Goal: Transaction & Acquisition: Purchase product/service

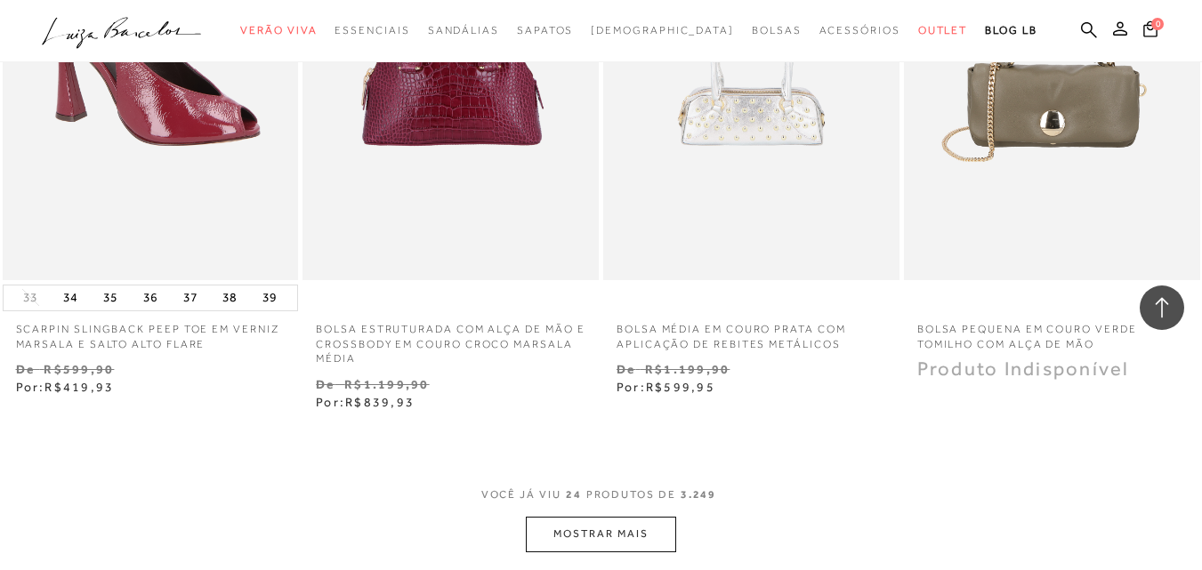
scroll to position [3382, 0]
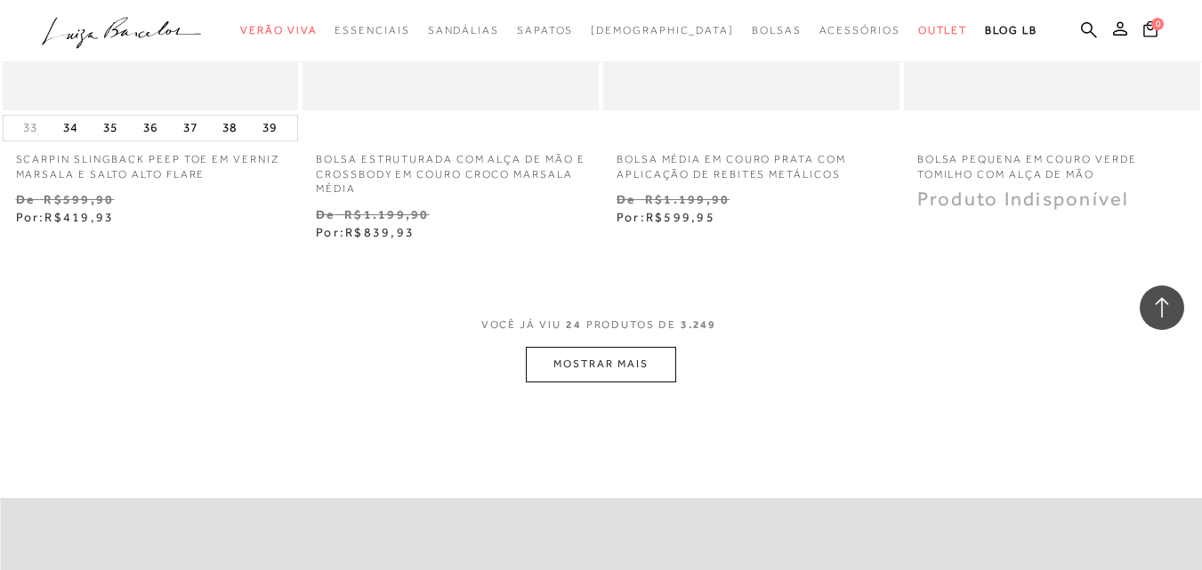
click at [659, 354] on button "MOSTRAR MAIS" at bounding box center [601, 364] width 150 height 35
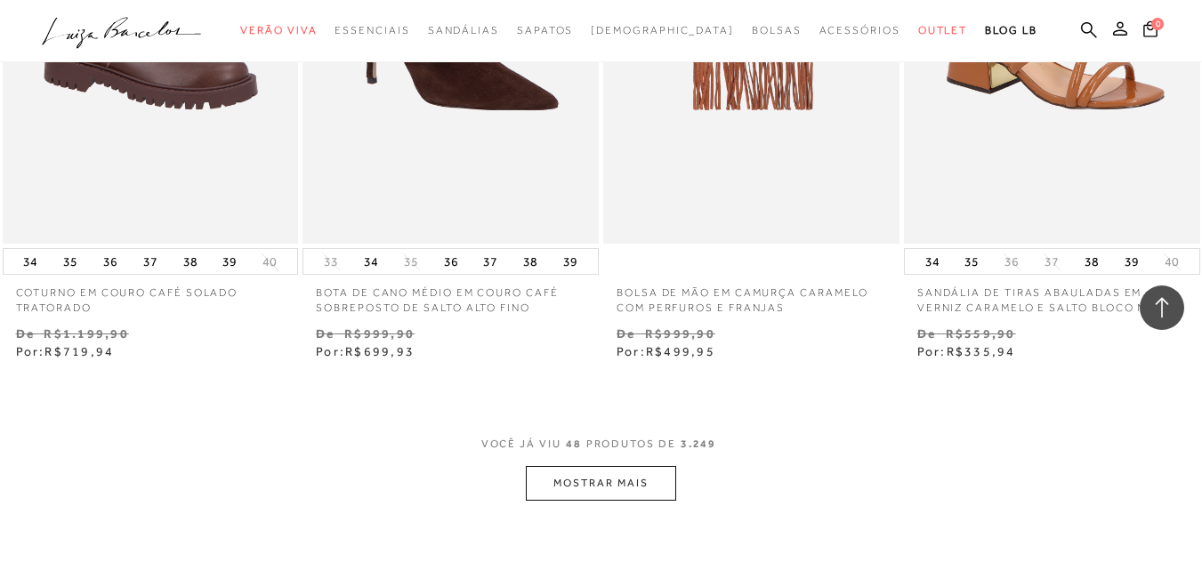
scroll to position [6764, 0]
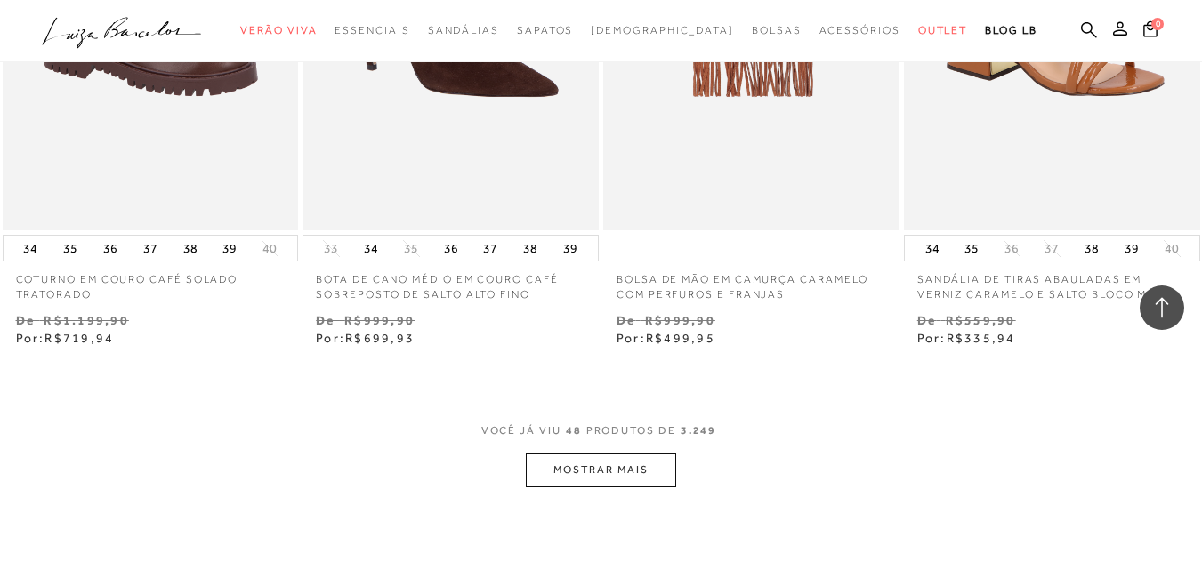
click at [589, 457] on button "MOSTRAR MAIS" at bounding box center [601, 470] width 150 height 35
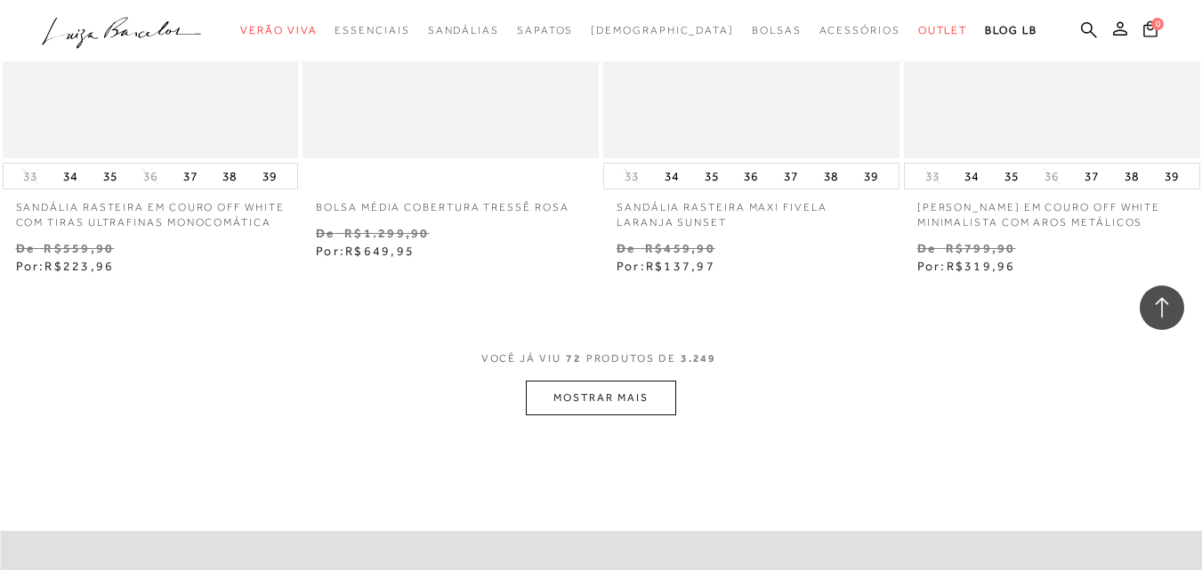
scroll to position [10413, 0]
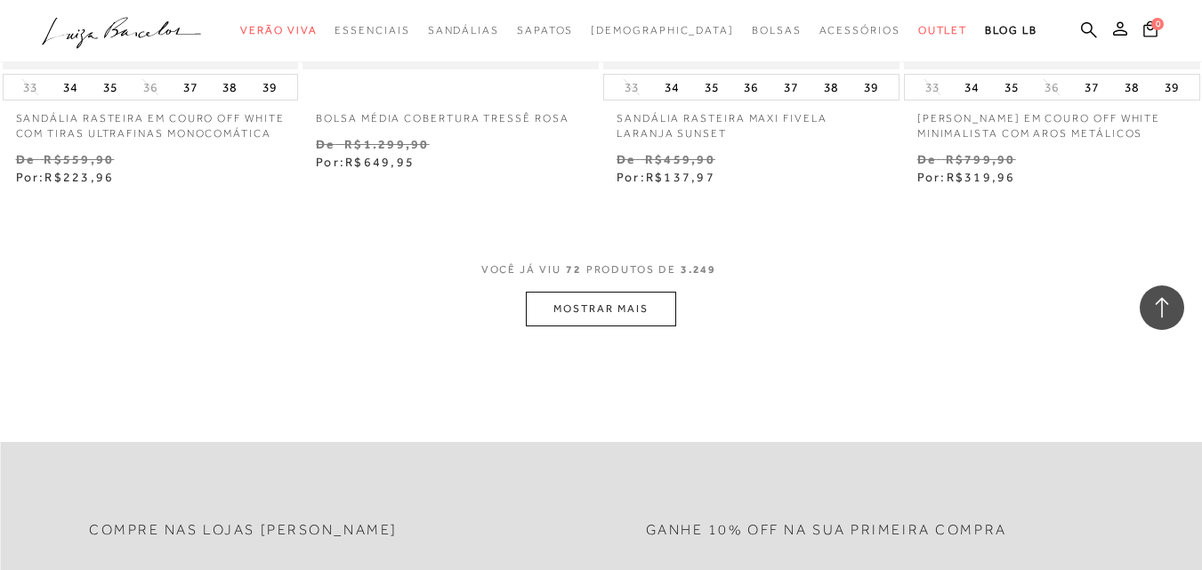
click at [594, 317] on button "MOSTRAR MAIS" at bounding box center [601, 309] width 150 height 35
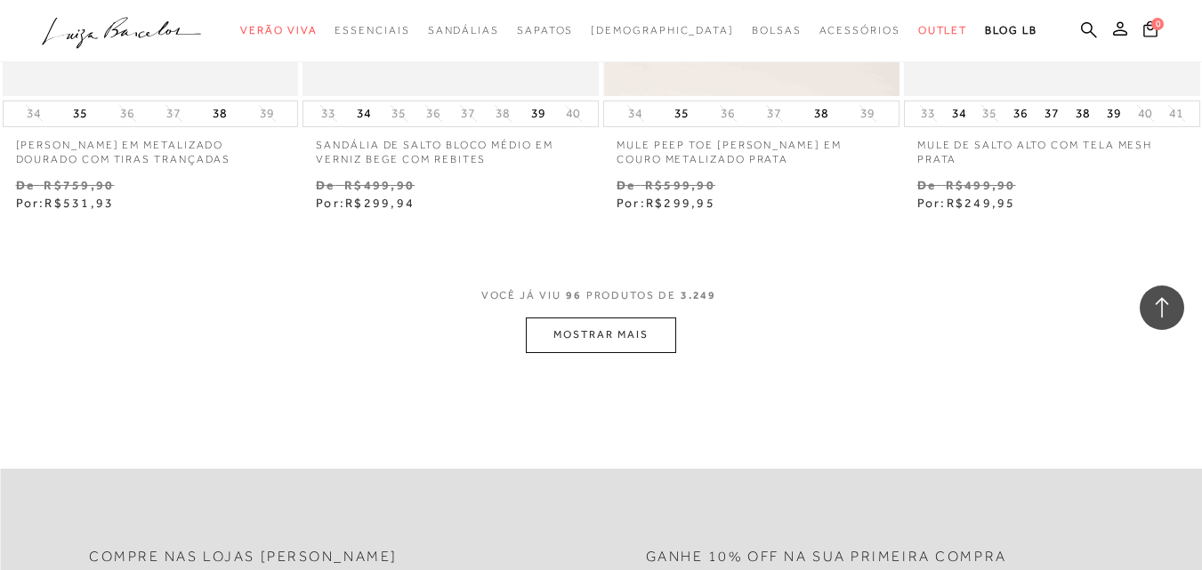
scroll to position [13884, 0]
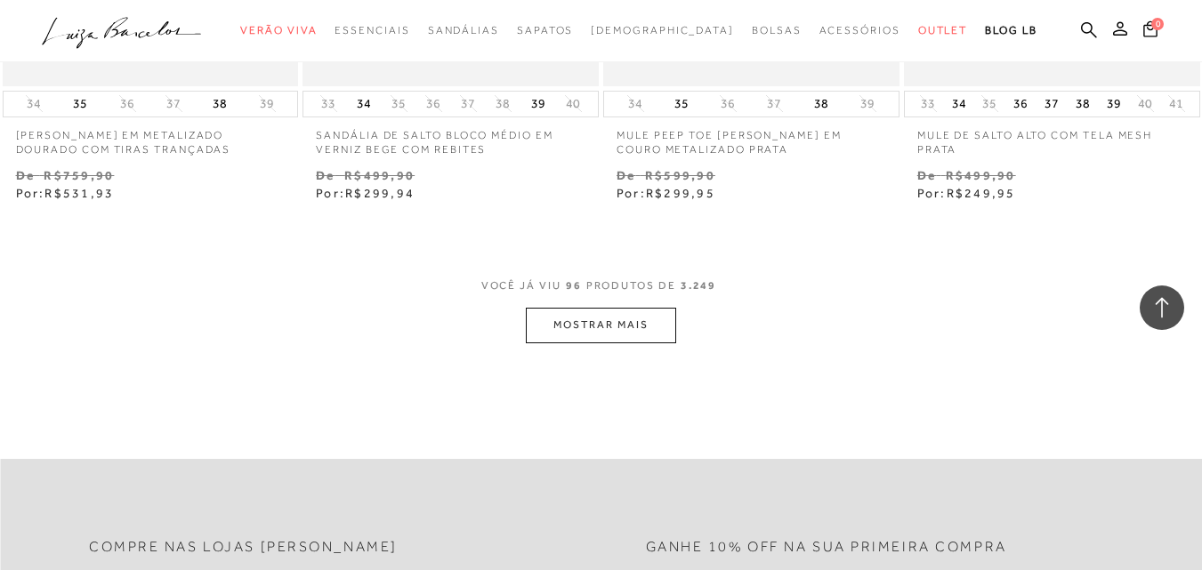
click at [640, 315] on button "MOSTRAR MAIS" at bounding box center [601, 325] width 150 height 35
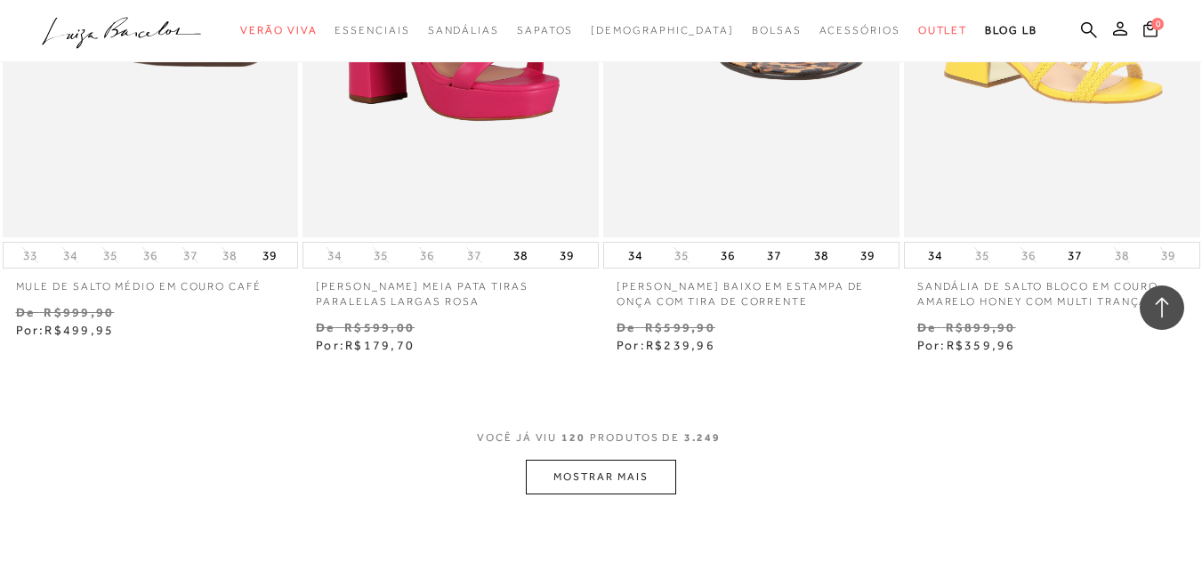
scroll to position [17266, 0]
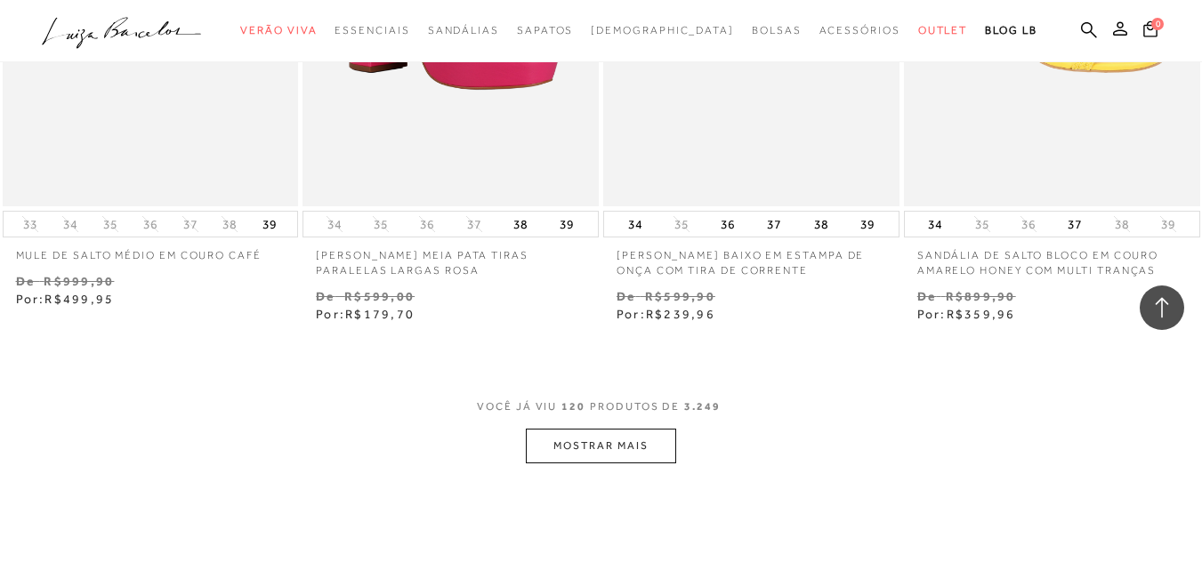
click at [636, 433] on button "MOSTRAR MAIS" at bounding box center [601, 446] width 150 height 35
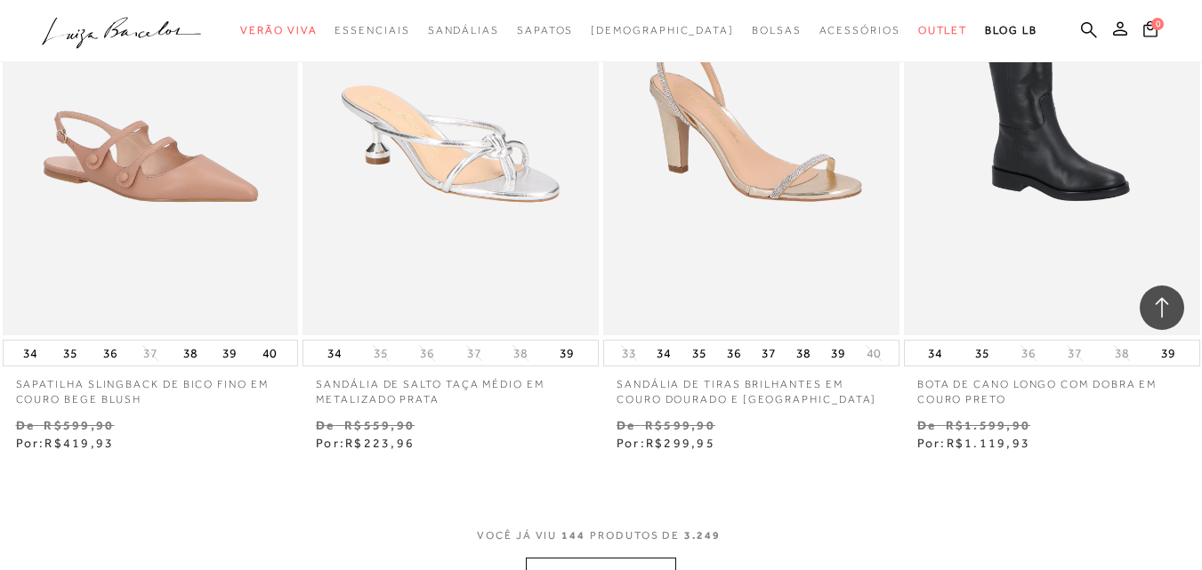
scroll to position [20737, 0]
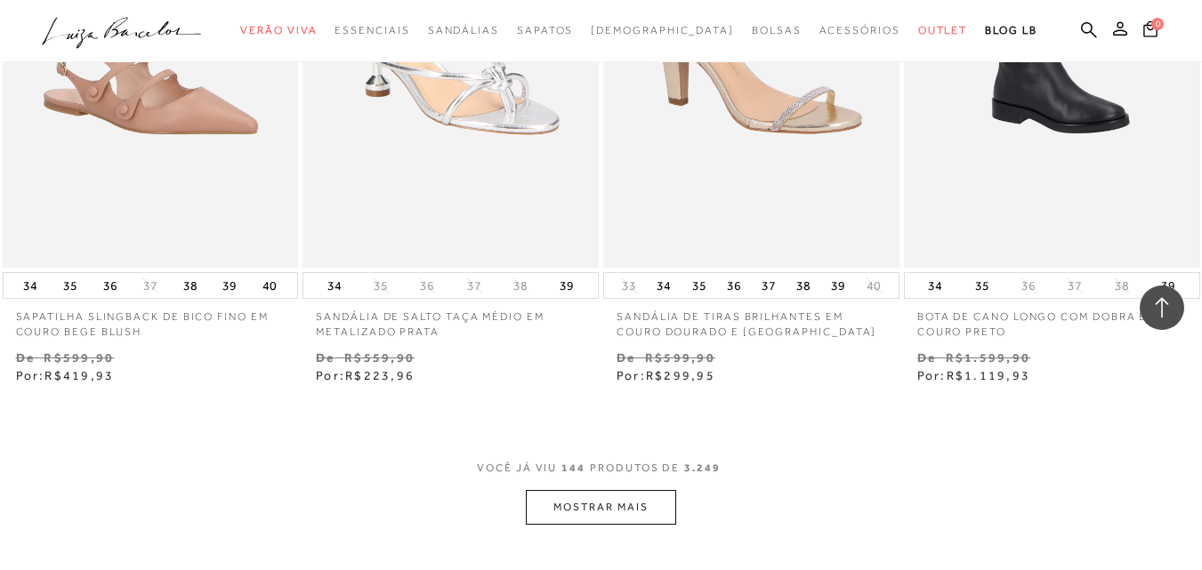
click at [671, 490] on button "MOSTRAR MAIS" at bounding box center [601, 507] width 150 height 35
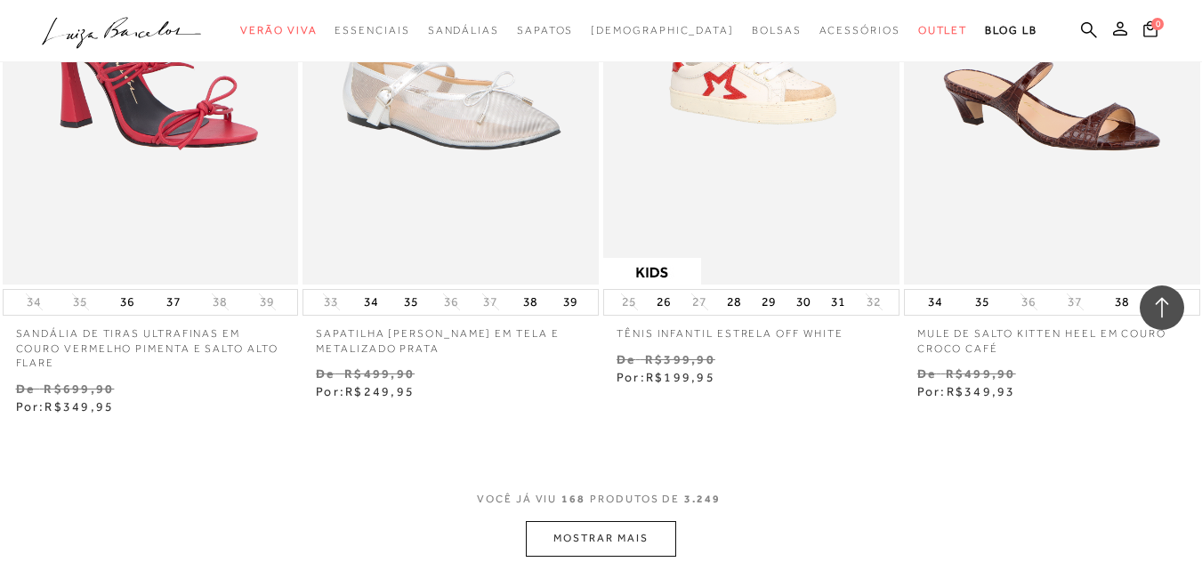
scroll to position [24385, 0]
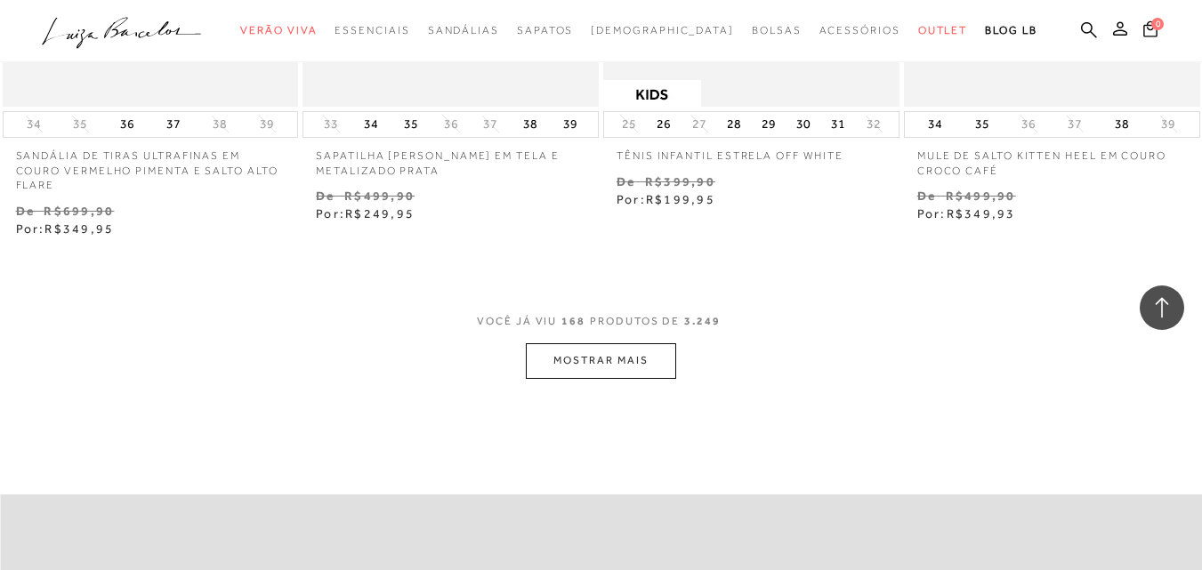
click at [614, 344] on button "MOSTRAR MAIS" at bounding box center [601, 361] width 150 height 35
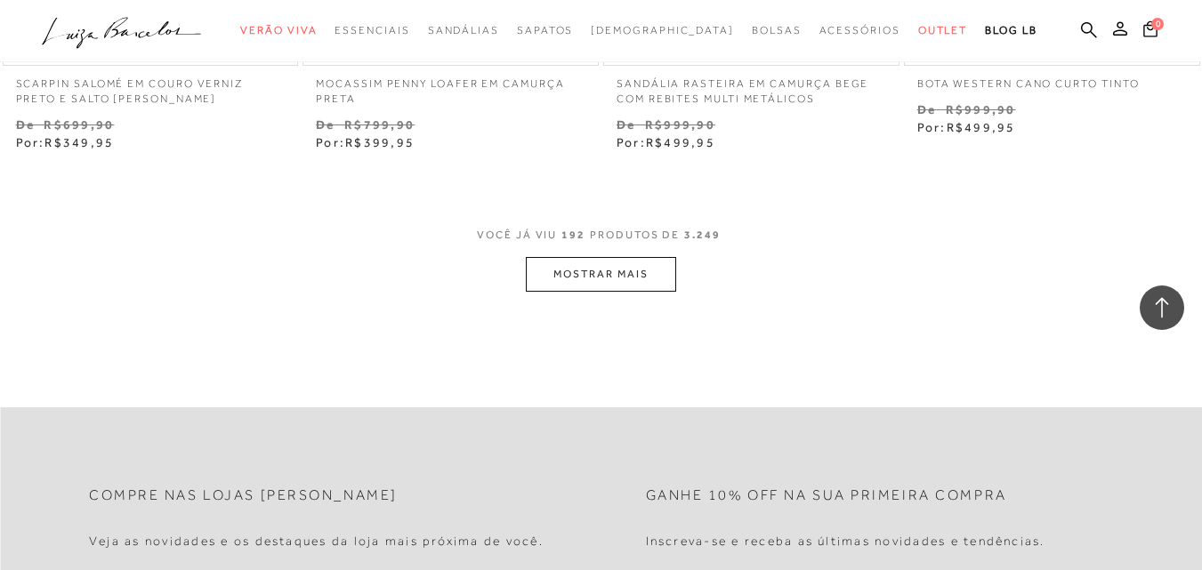
scroll to position [27945, 0]
click at [646, 256] on button "MOSTRAR MAIS" at bounding box center [601, 273] width 150 height 35
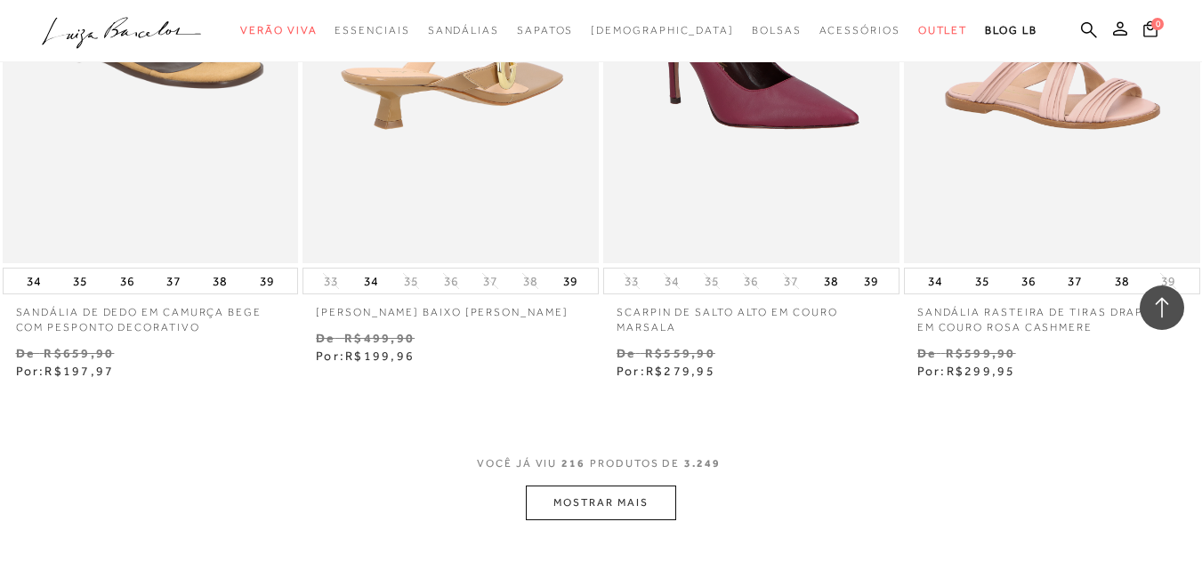
scroll to position [31238, 0]
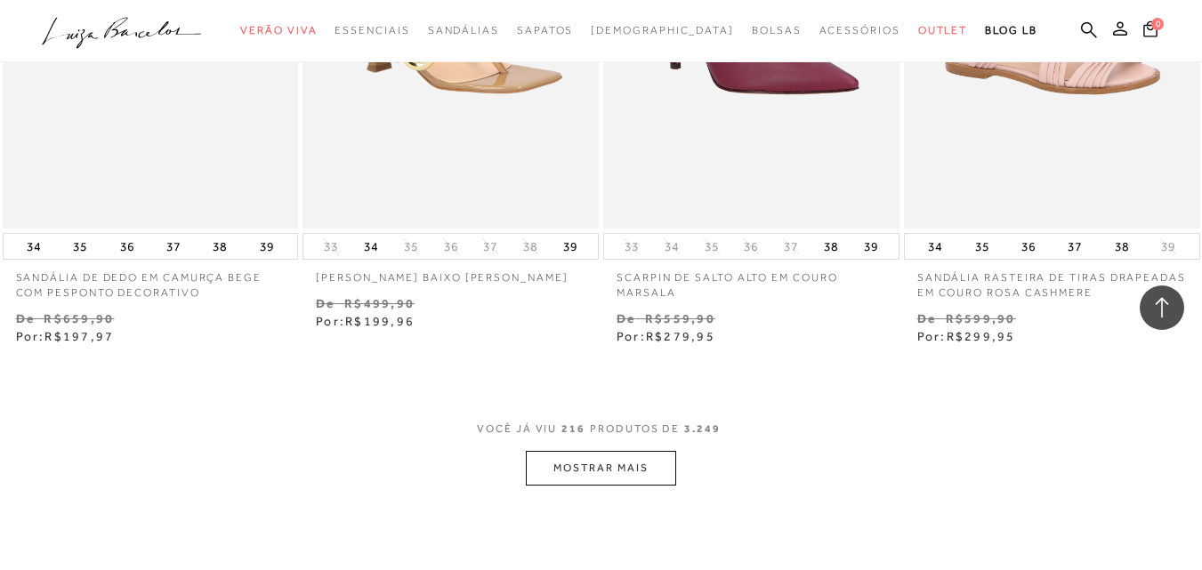
click at [613, 451] on button "MOSTRAR MAIS" at bounding box center [601, 468] width 150 height 35
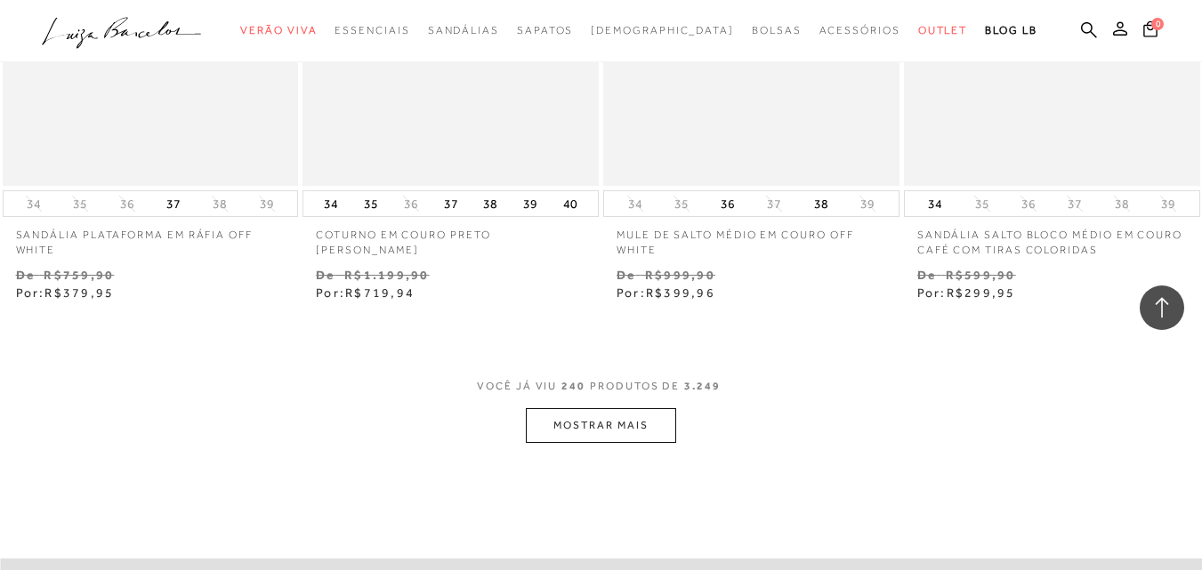
scroll to position [34798, 0]
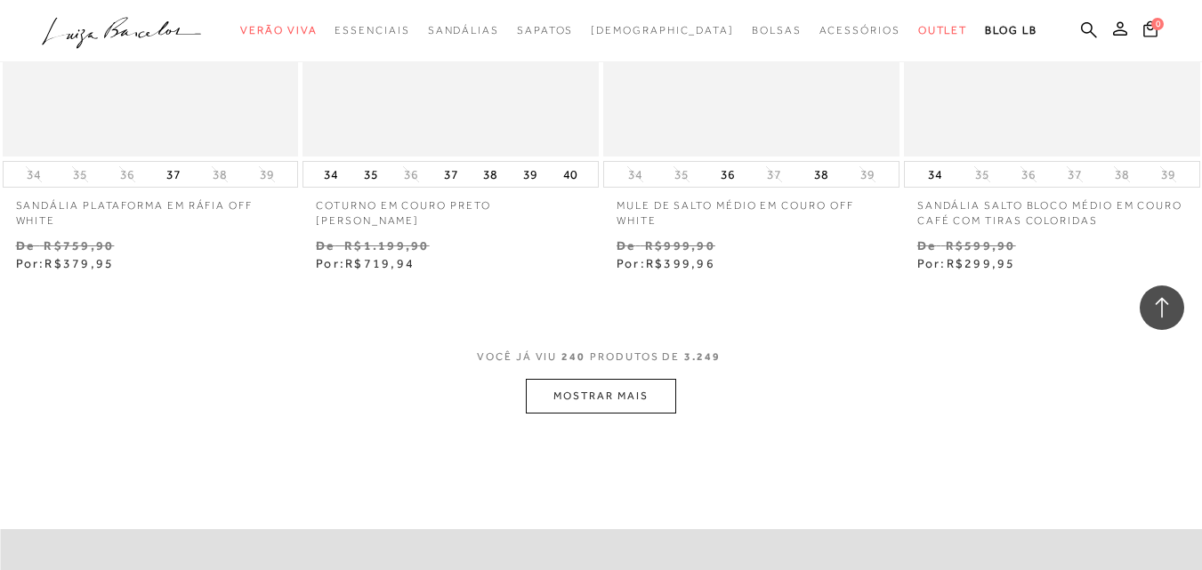
click at [622, 379] on button "MOSTRAR MAIS" at bounding box center [601, 396] width 150 height 35
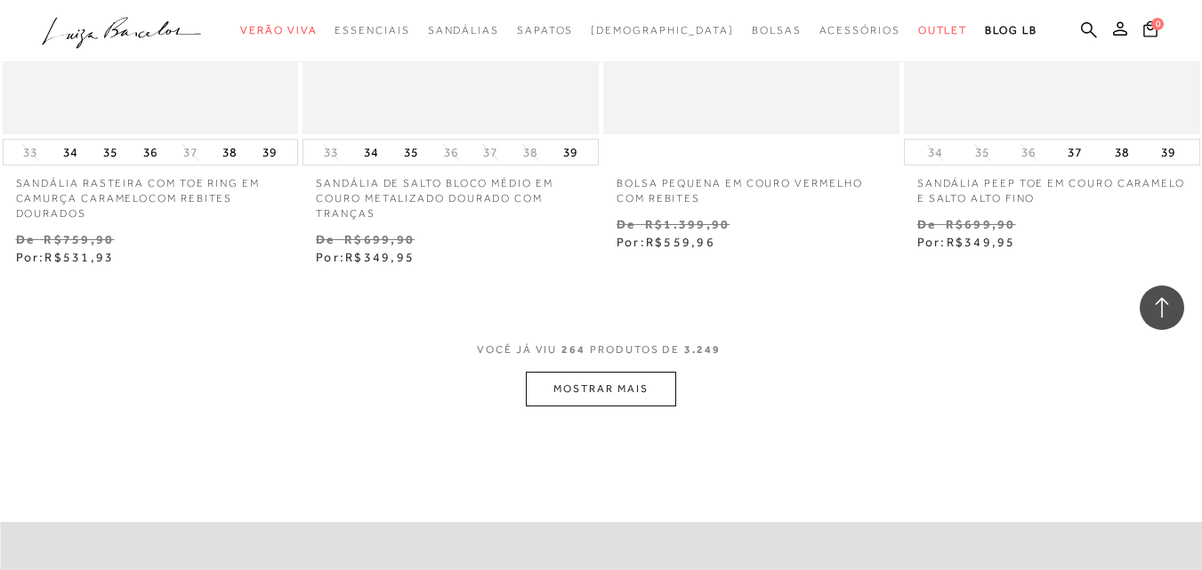
scroll to position [38358, 0]
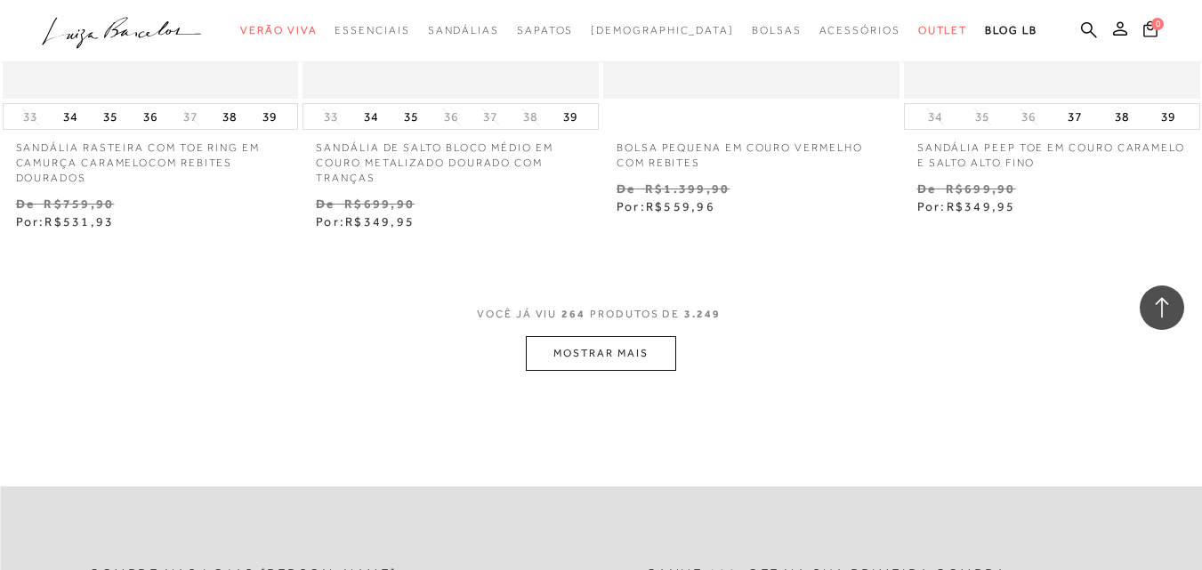
click at [622, 336] on button "MOSTRAR MAIS" at bounding box center [601, 353] width 150 height 35
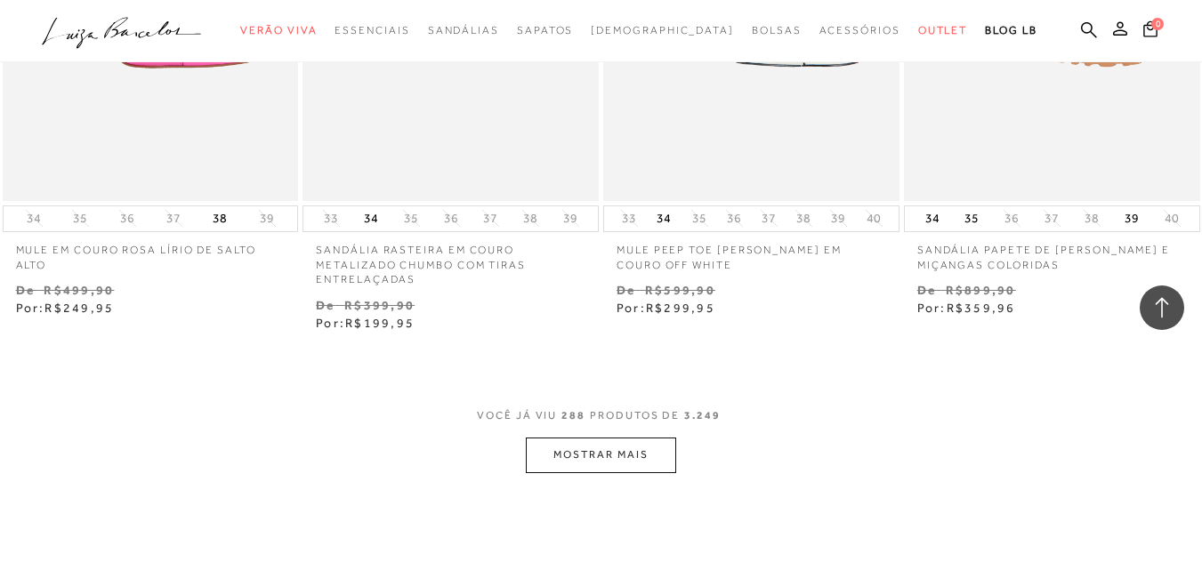
scroll to position [41740, 0]
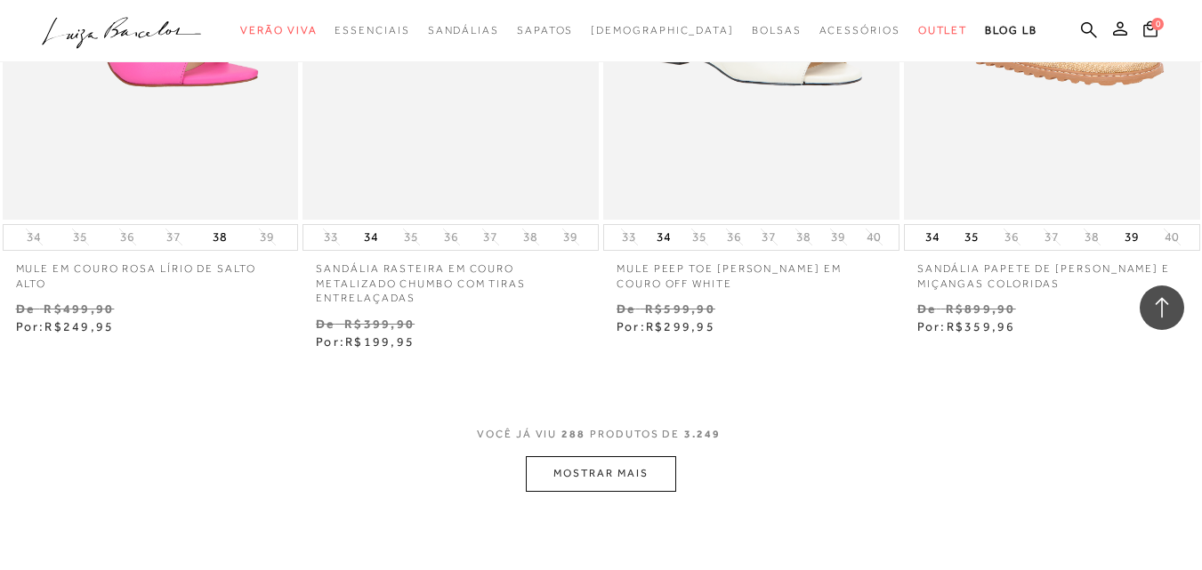
click at [623, 457] on button "MOSTRAR MAIS" at bounding box center [601, 474] width 150 height 35
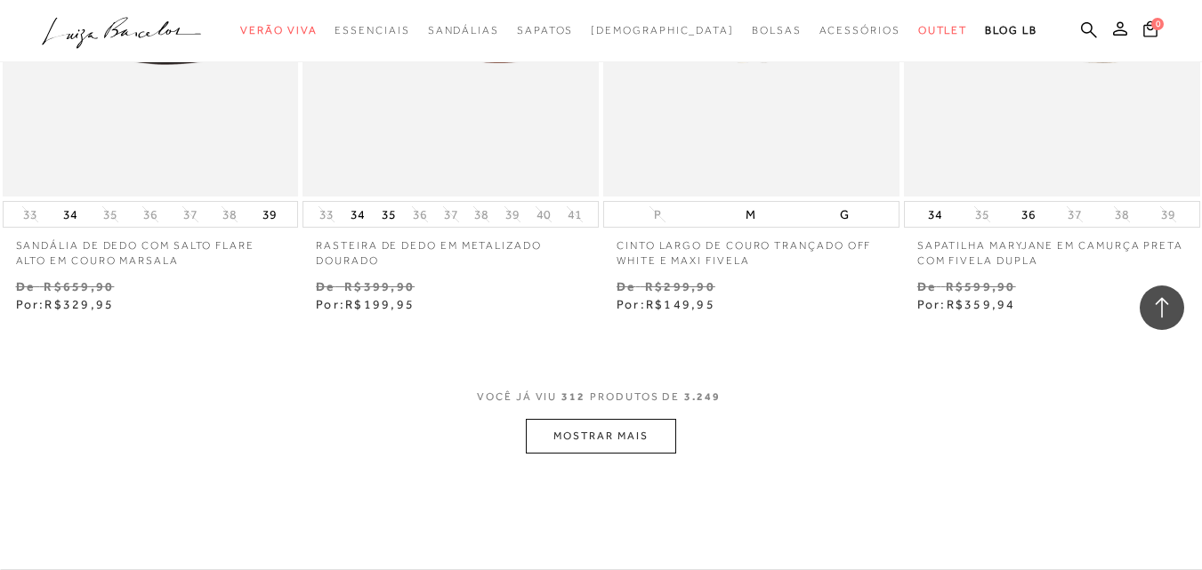
scroll to position [45300, 0]
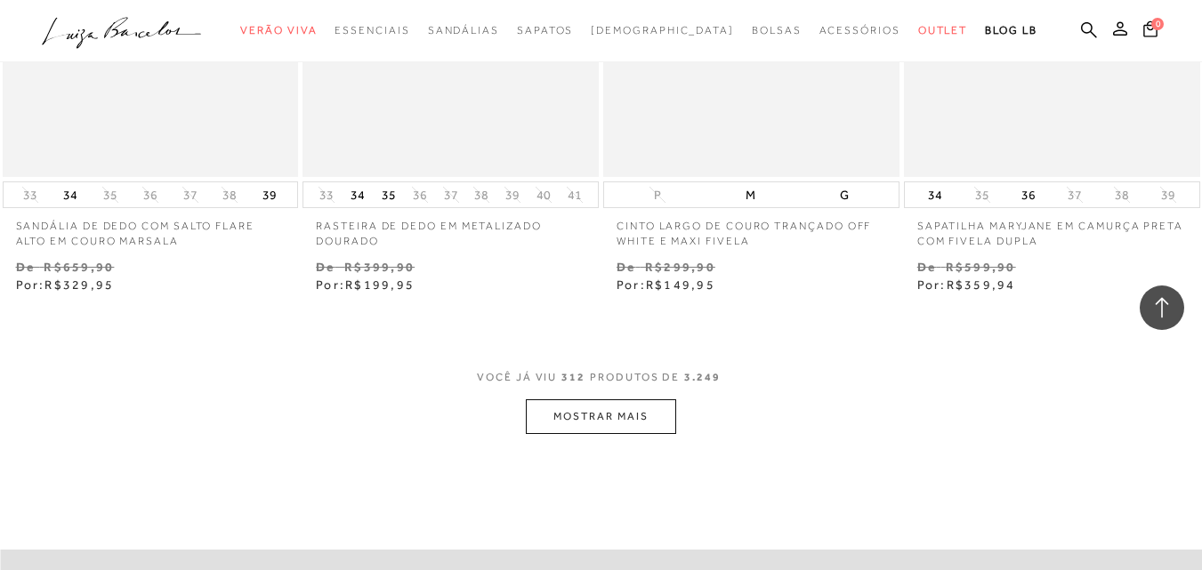
click at [609, 400] on button "MOSTRAR MAIS" at bounding box center [601, 417] width 150 height 35
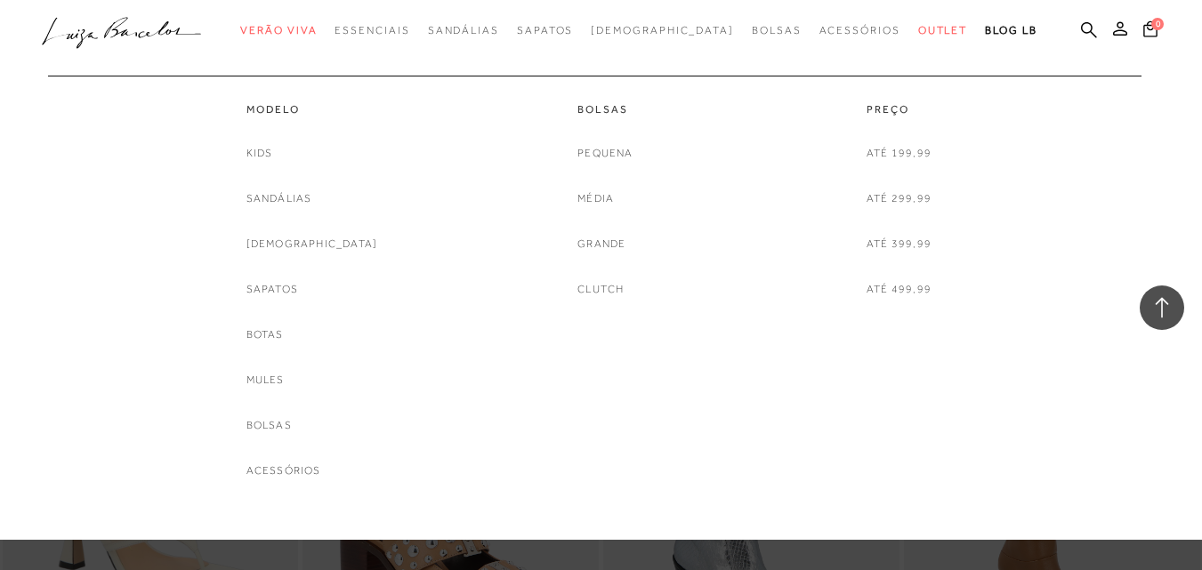
scroll to position [45478, 0]
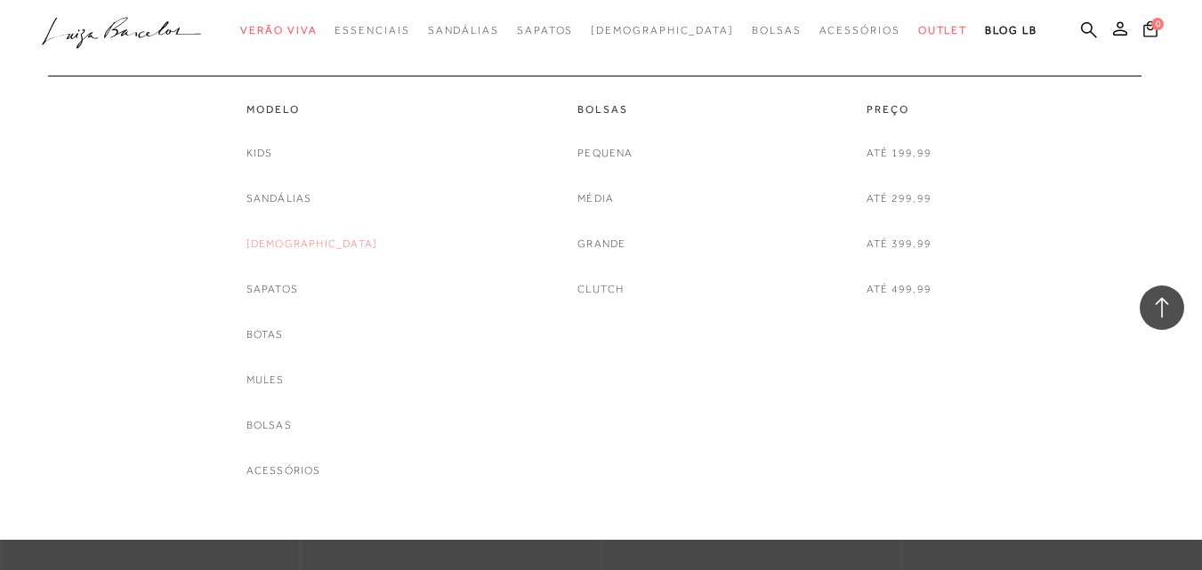
click at [315, 241] on link "[DEMOGRAPHIC_DATA]" at bounding box center [313, 244] width 132 height 19
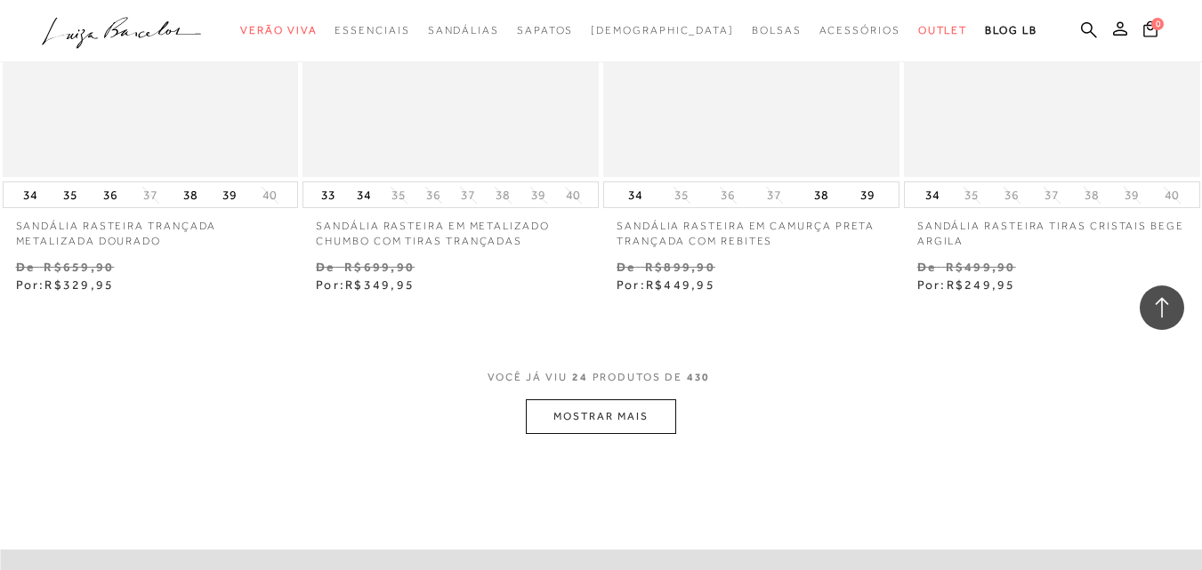
scroll to position [3293, 0]
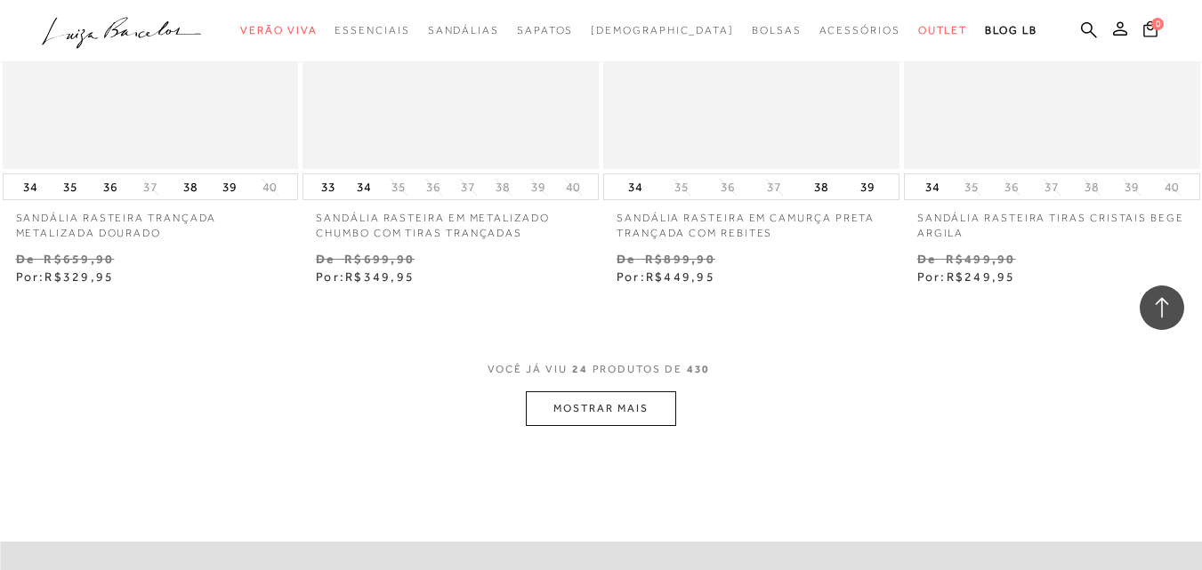
click at [643, 400] on button "MOSTRAR MAIS" at bounding box center [601, 409] width 150 height 35
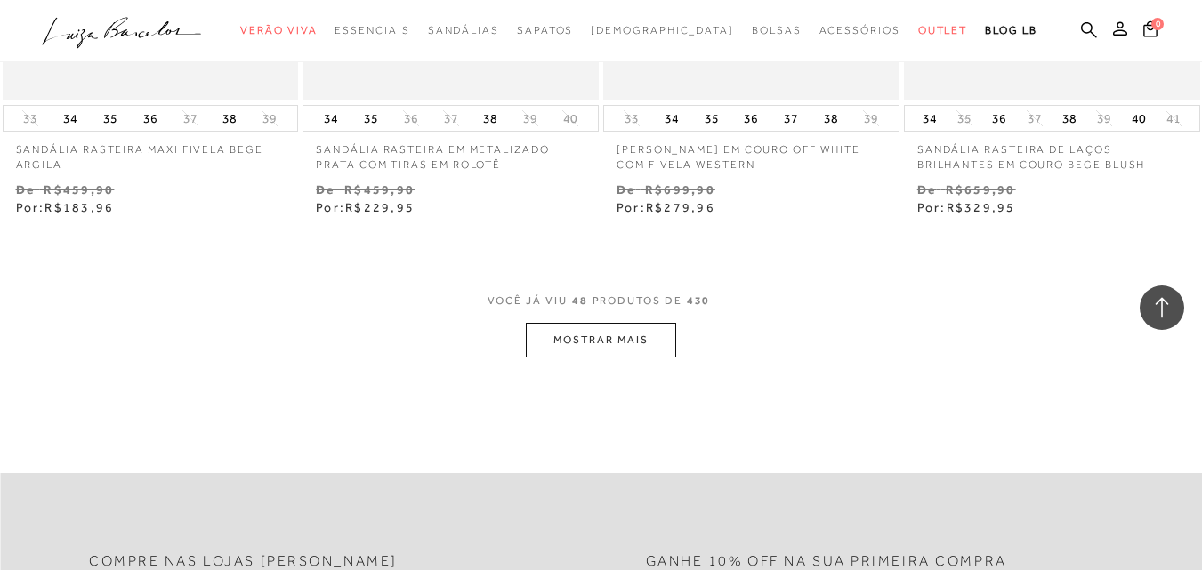
scroll to position [6853, 0]
click at [574, 328] on button "MOSTRAR MAIS" at bounding box center [601, 337] width 150 height 35
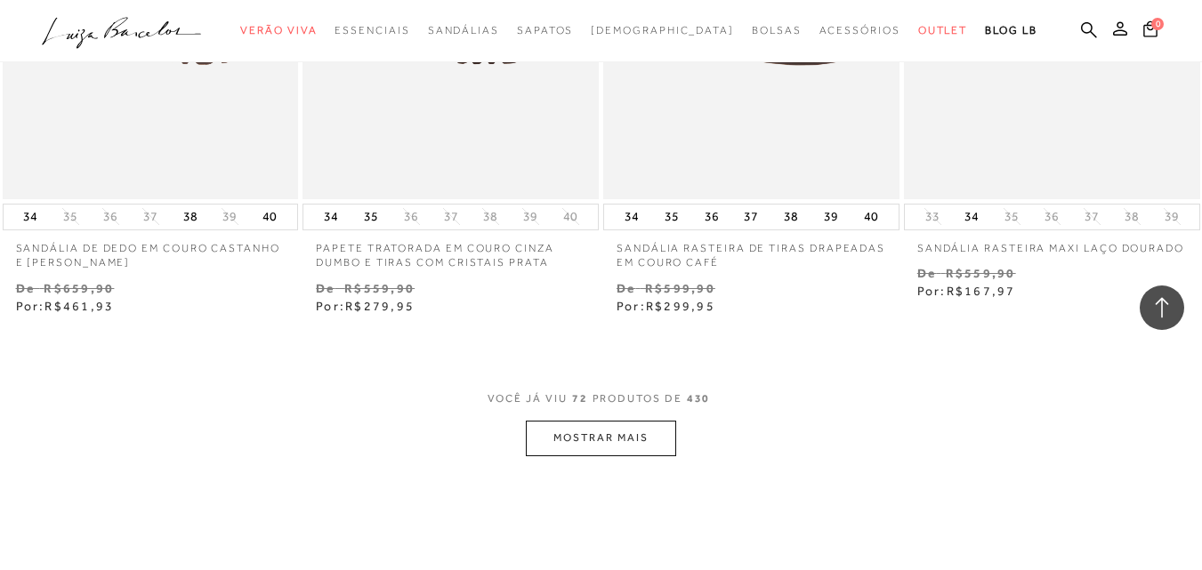
scroll to position [10324, 0]
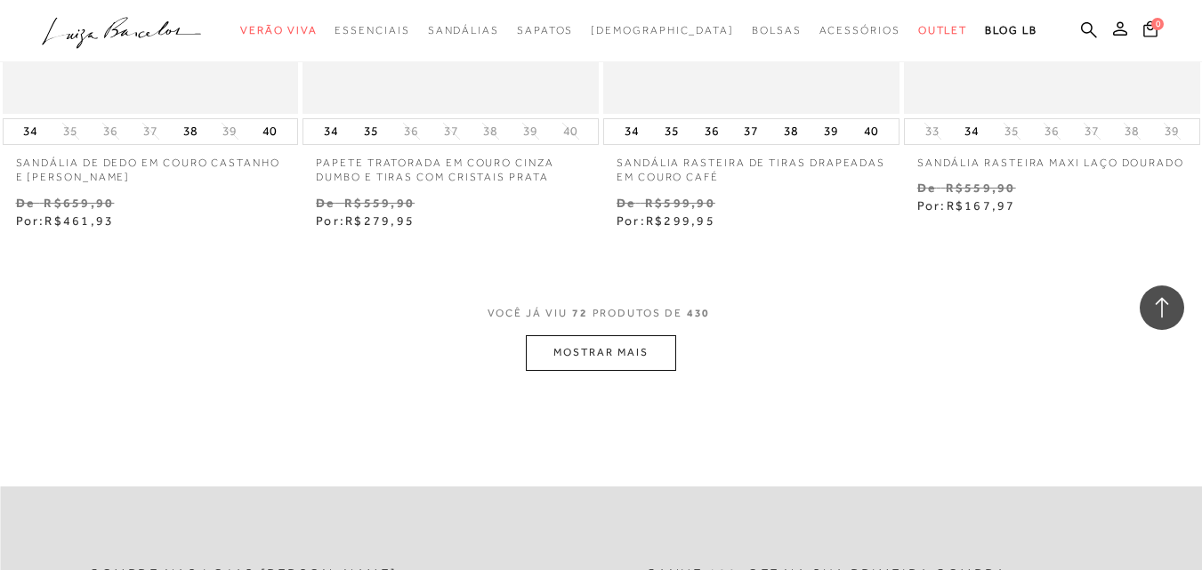
click at [598, 353] on button "MOSTRAR MAIS" at bounding box center [601, 353] width 150 height 35
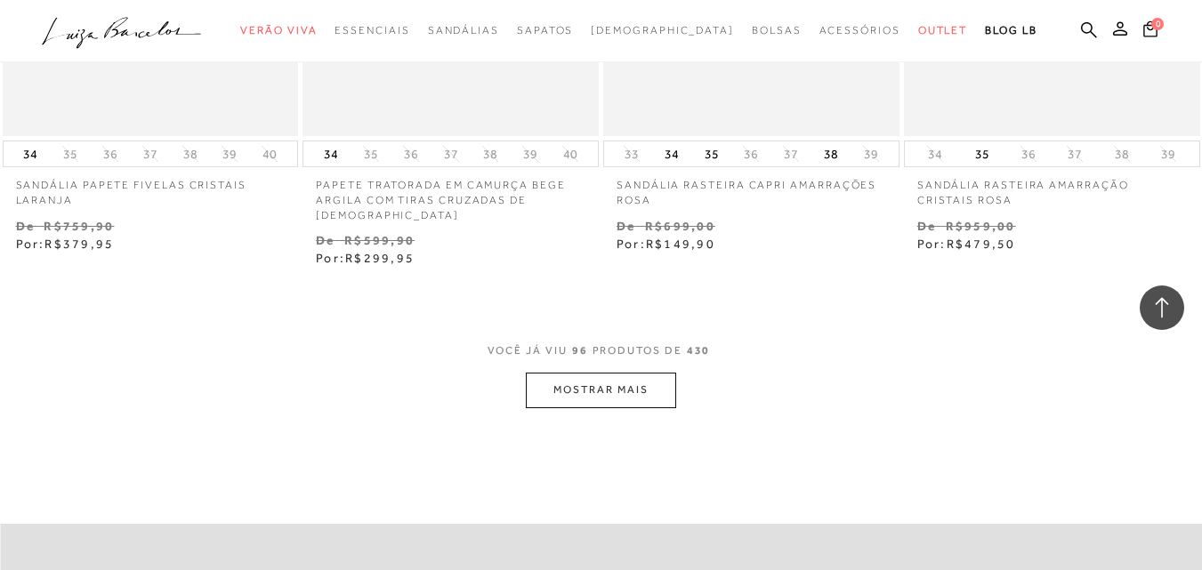
scroll to position [13973, 0]
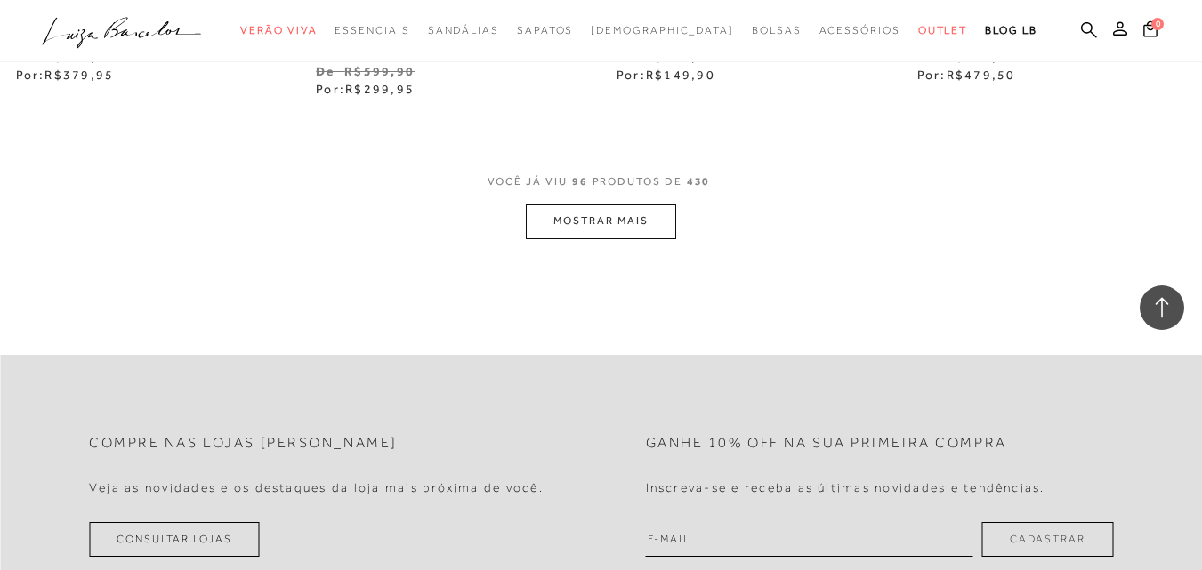
click at [578, 222] on button "MOSTRAR MAIS" at bounding box center [601, 221] width 150 height 35
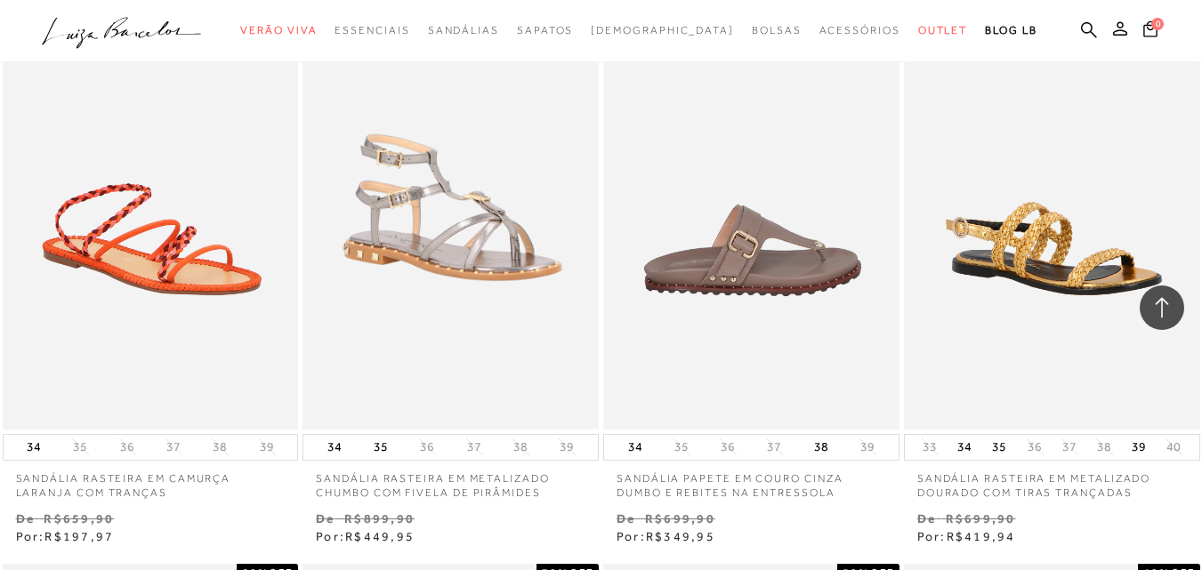
scroll to position [15308, 0]
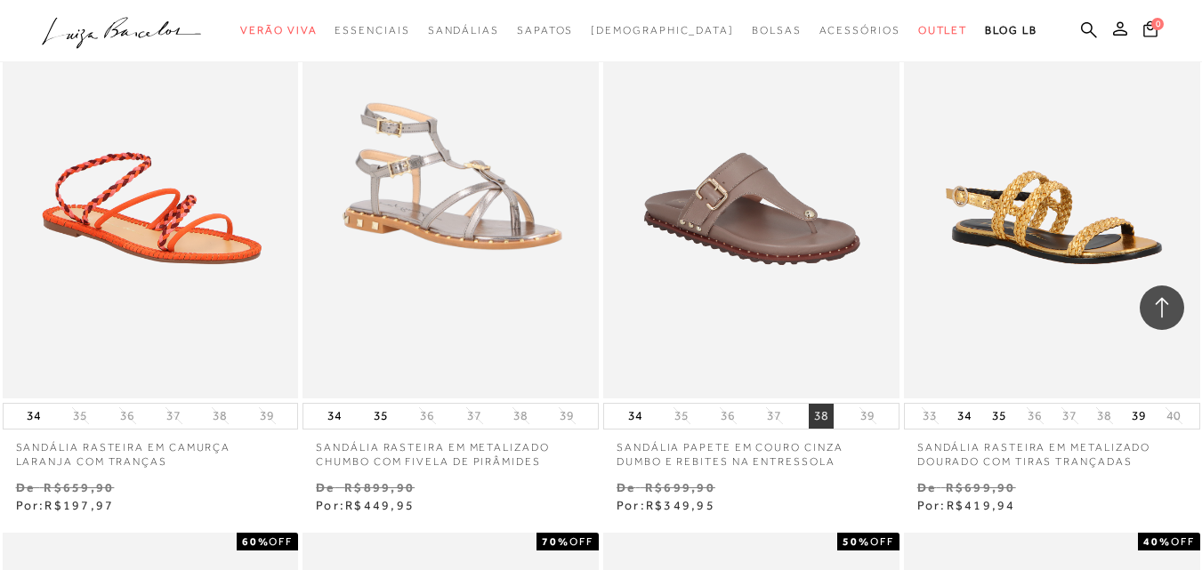
click at [819, 404] on button "38" at bounding box center [821, 416] width 25 height 25
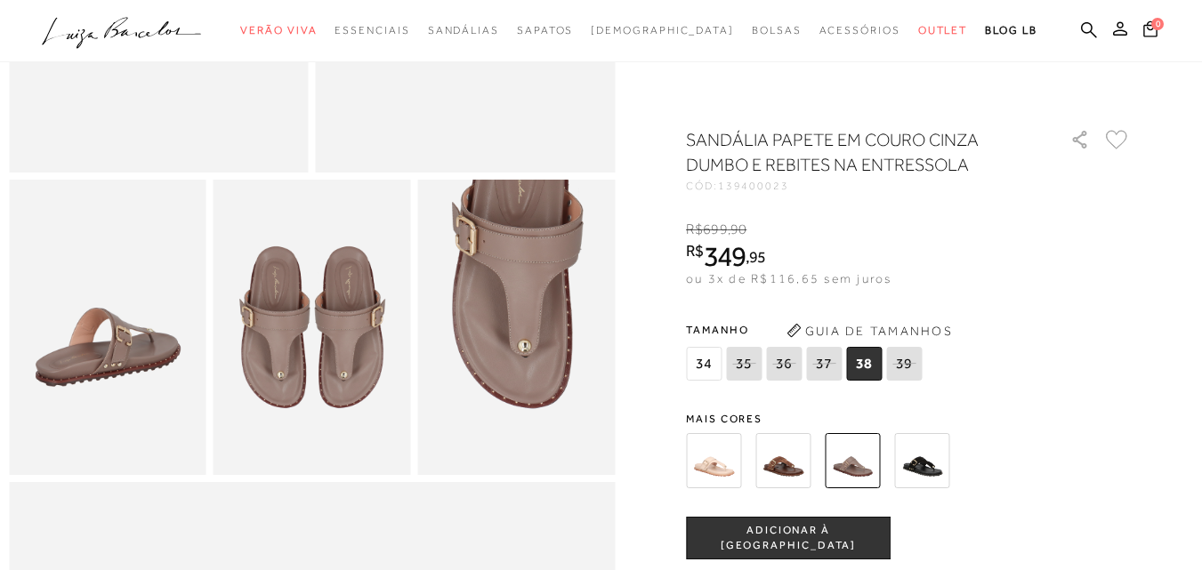
scroll to position [445, 0]
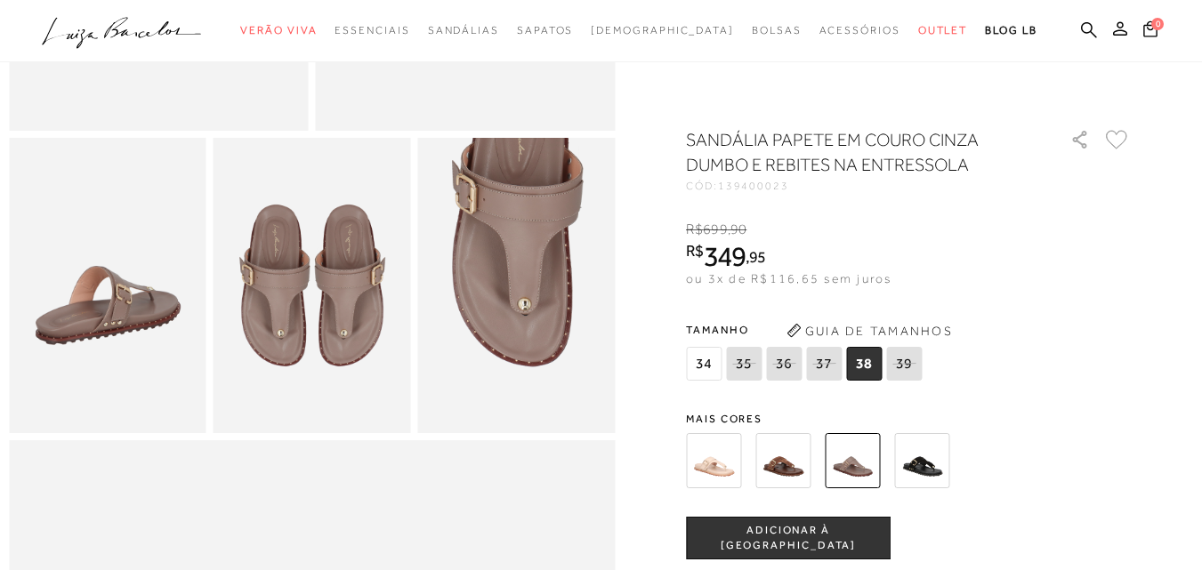
click at [803, 542] on span "ADICIONAR À [GEOGRAPHIC_DATA]" at bounding box center [788, 538] width 203 height 31
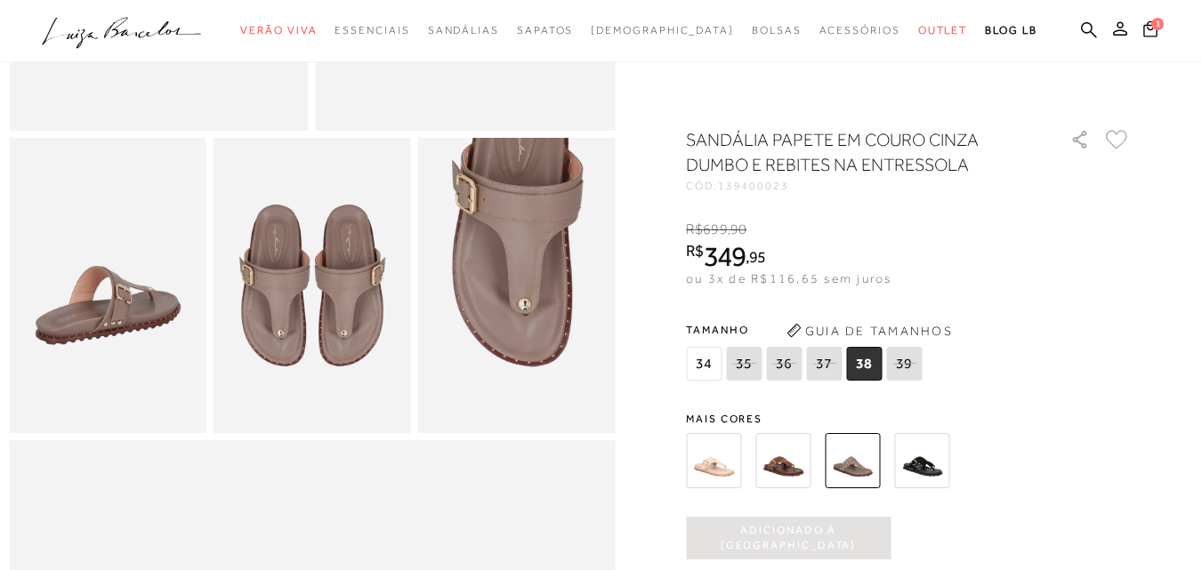
scroll to position [0, 0]
click at [1143, 29] on icon at bounding box center [1151, 29] width 16 height 18
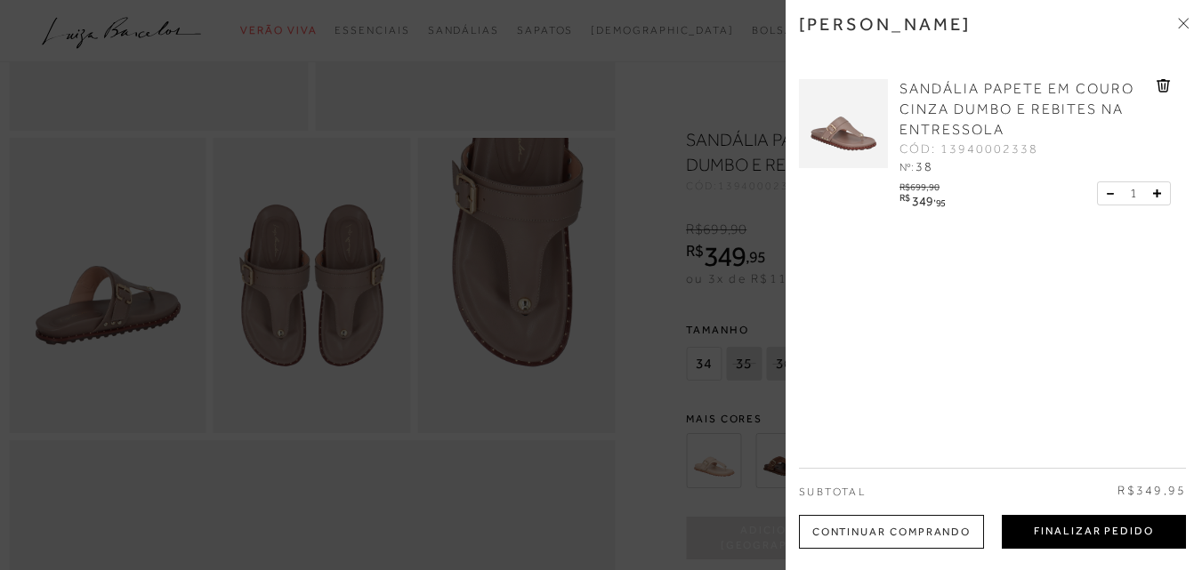
click at [1089, 530] on button "Finalizar Pedido" at bounding box center [1094, 532] width 184 height 34
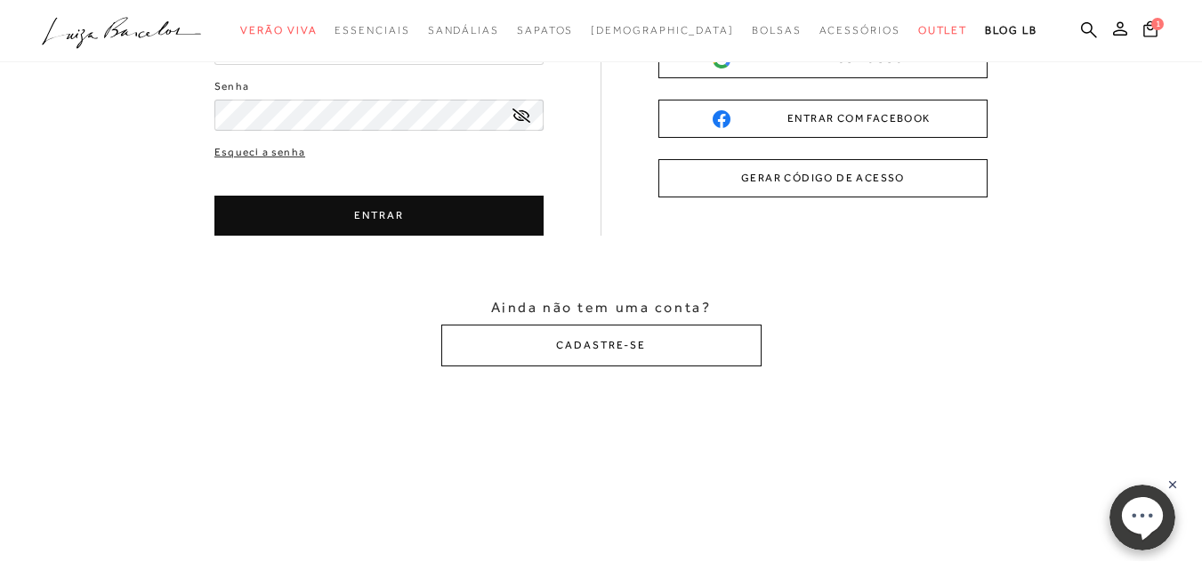
scroll to position [267, 0]
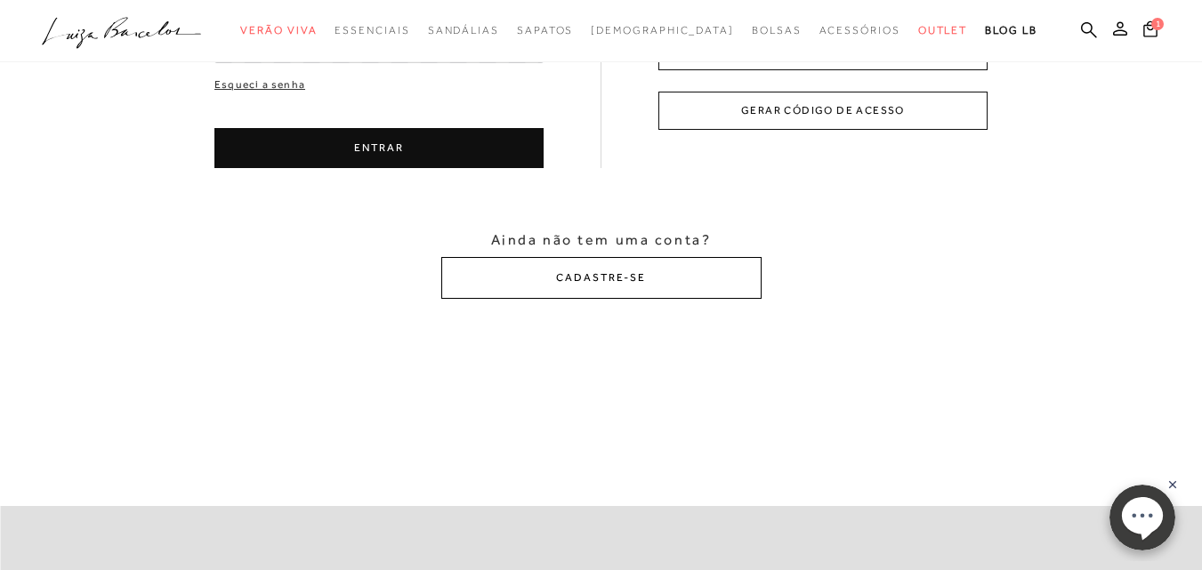
click at [671, 290] on button "CADASTRE-SE" at bounding box center [601, 278] width 320 height 42
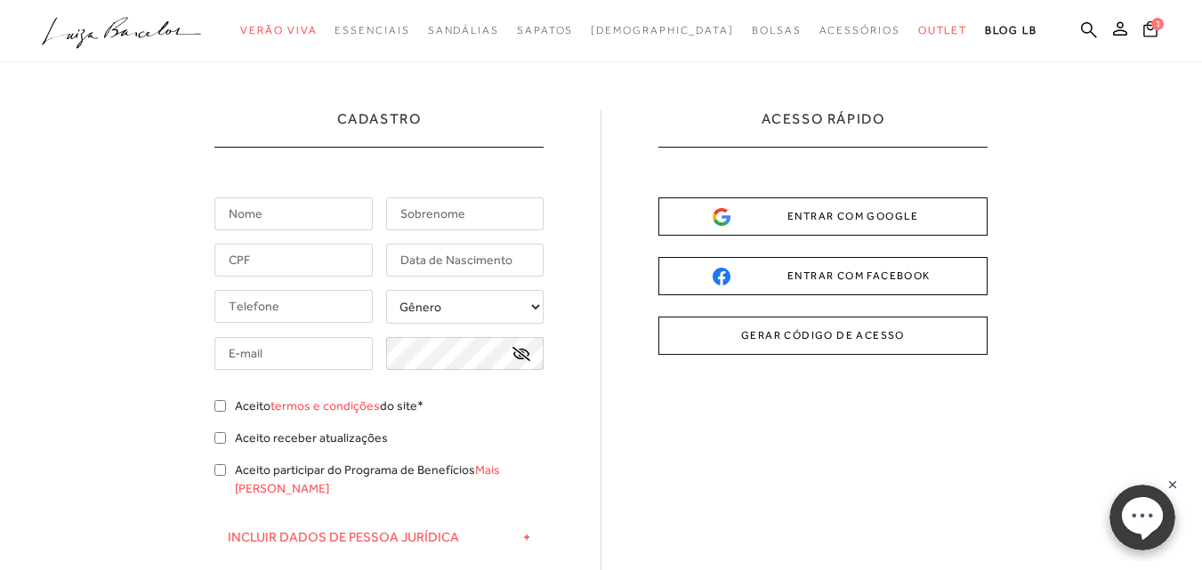
scroll to position [0, 0]
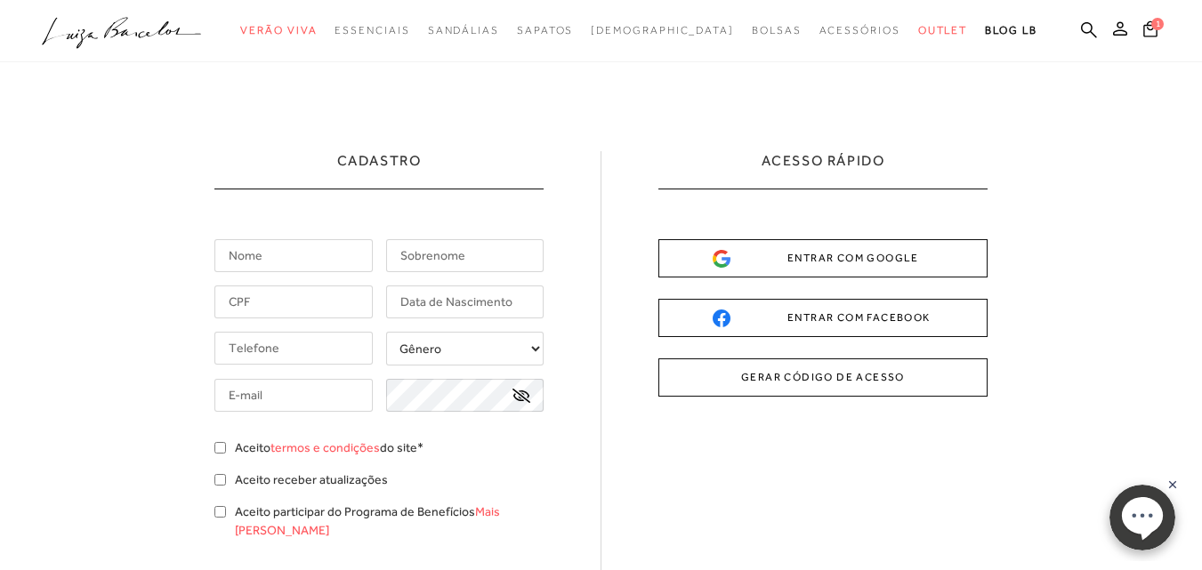
click at [298, 259] on input "text" at bounding box center [293, 255] width 158 height 33
type input "Carlota"
click at [439, 253] on input "text" at bounding box center [465, 255] width 158 height 33
type input "[PERSON_NAME]"
click at [358, 305] on input "text" at bounding box center [293, 302] width 158 height 33
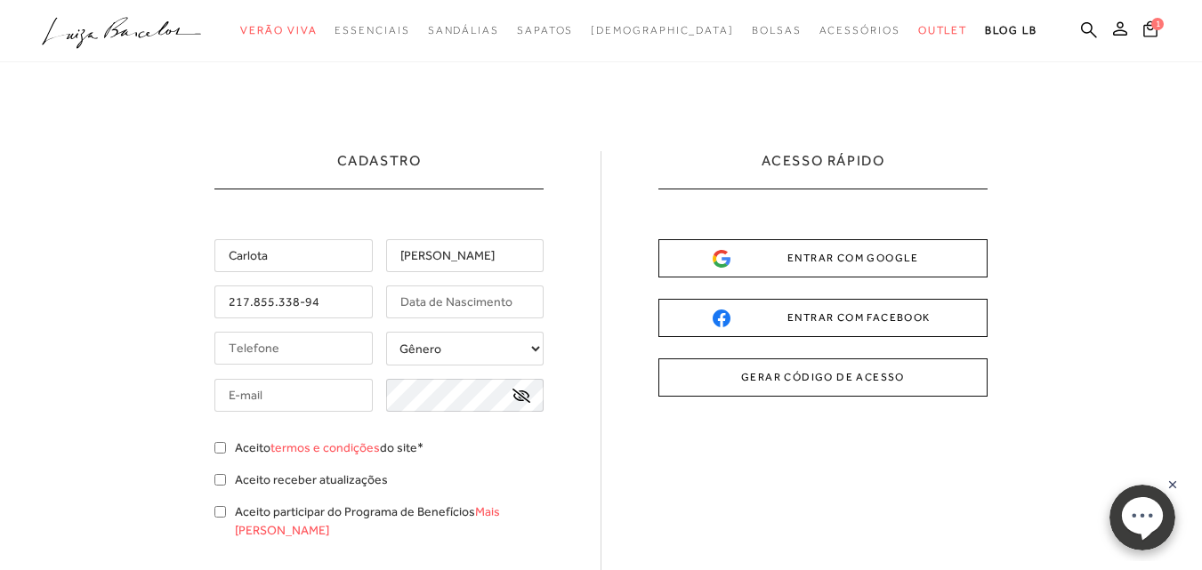
type input "217.855.338-94"
click at [430, 297] on input "text" at bounding box center [465, 302] width 158 height 33
type input "[DATE]"
click at [344, 350] on input "tel" at bounding box center [293, 348] width 158 height 33
type input "[PHONE_NUMBER]"
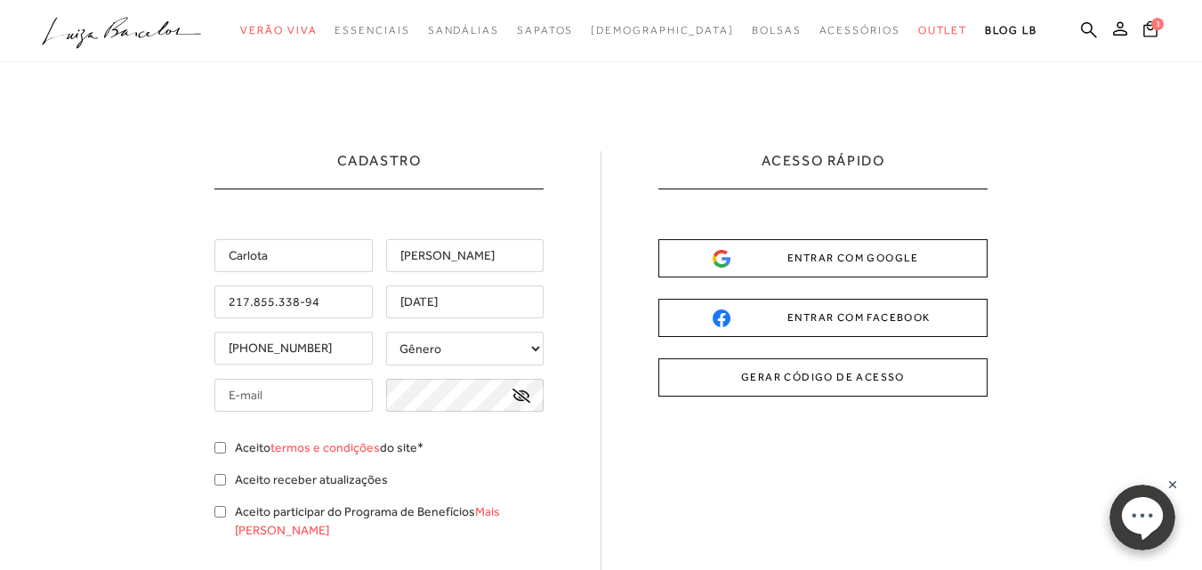
click at [420, 339] on select "Gênero Feminino Masculino" at bounding box center [465, 349] width 158 height 34
select select
click at [386, 332] on select "Gênero Feminino Masculino" at bounding box center [465, 349] width 158 height 34
click at [300, 400] on input "text" at bounding box center [293, 395] width 158 height 33
type input "[EMAIL_ADDRESS][DOMAIN_NAME]"
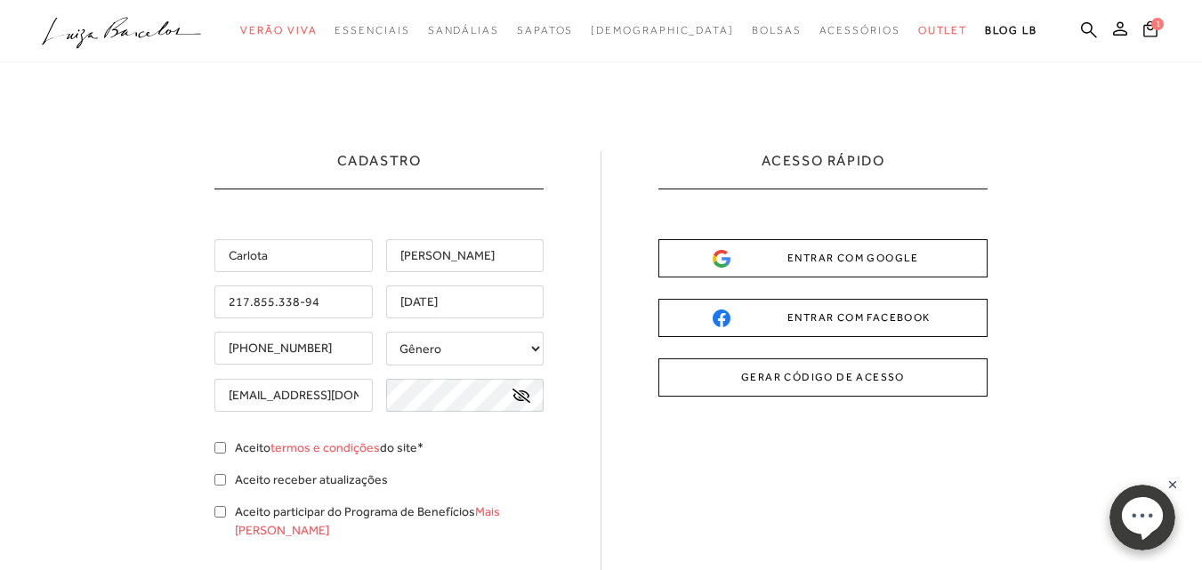
click at [520, 399] on icon at bounding box center [522, 396] width 18 height 14
click at [228, 450] on div "Aceito termos e condições do site*" at bounding box center [378, 450] width 329 height 23
click at [221, 451] on input "Aceito termos e condições do site*" at bounding box center [220, 448] width 12 height 12
checkbox input "true"
click at [222, 477] on input "Aceito receber atualizações" at bounding box center [220, 480] width 12 height 12
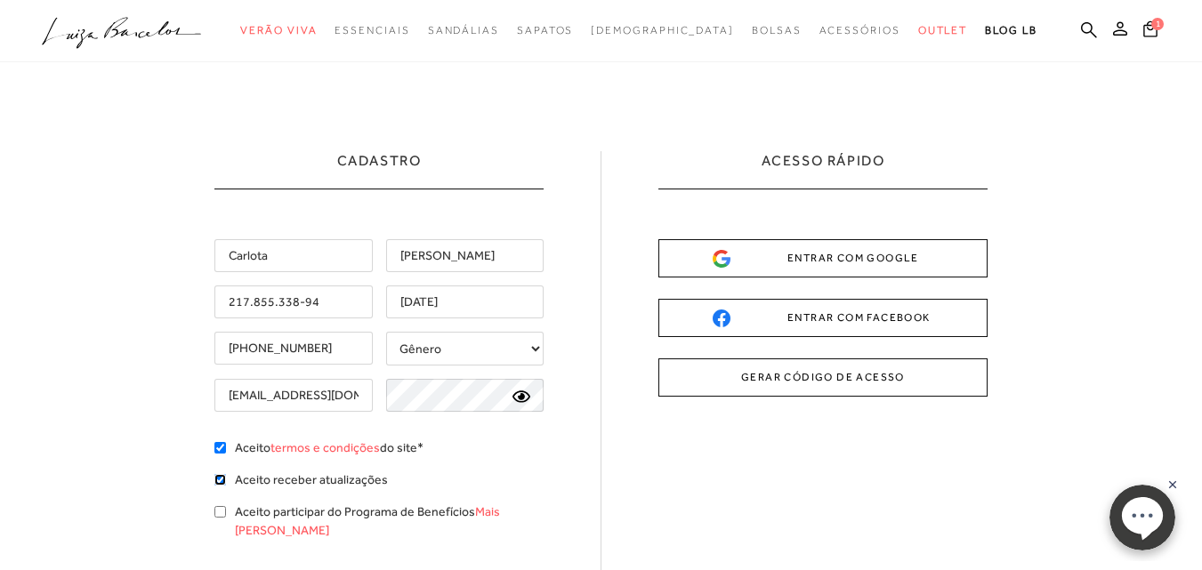
checkbox input "true"
click at [220, 510] on input "Aceito participar do Programa de Benefícios Mais [PERSON_NAME]" at bounding box center [220, 512] width 12 height 12
checkbox input "true"
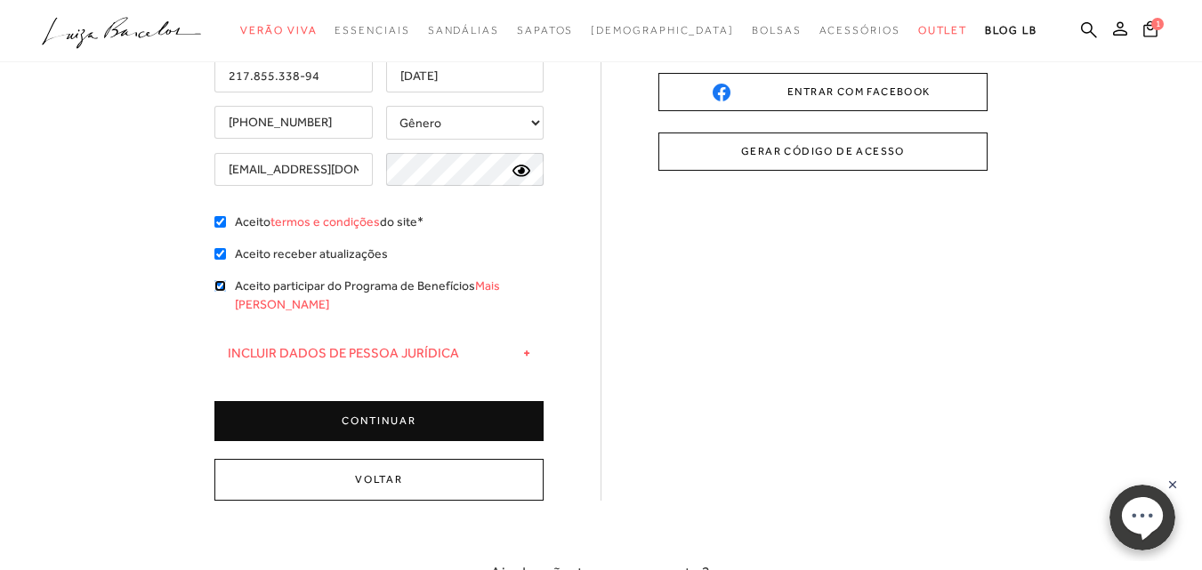
scroll to position [267, 0]
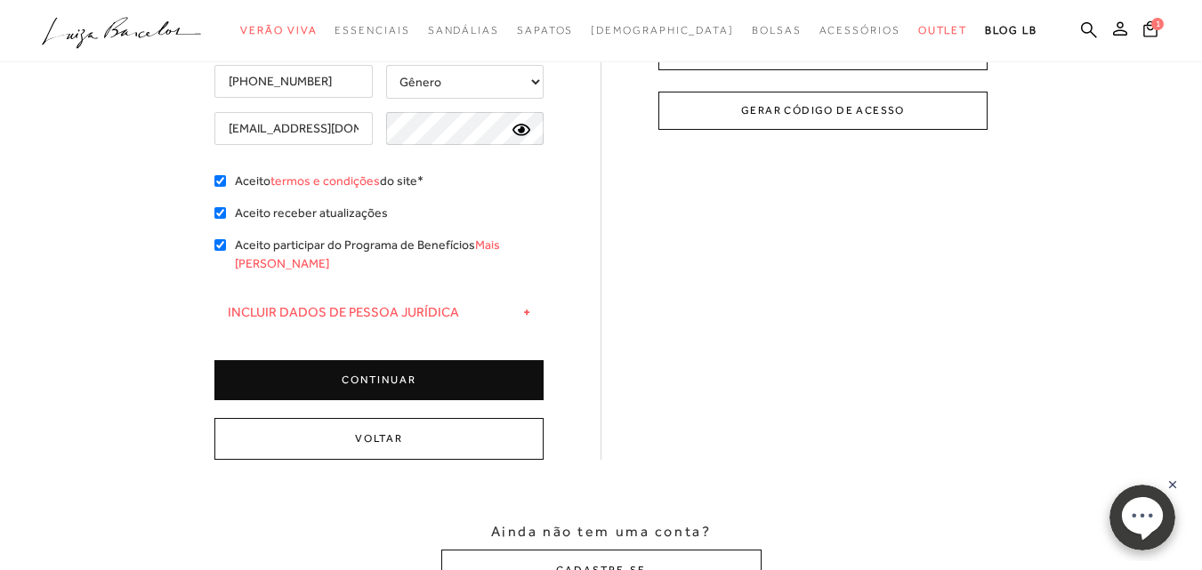
click at [436, 368] on button "CONTINUAR" at bounding box center [378, 380] width 329 height 40
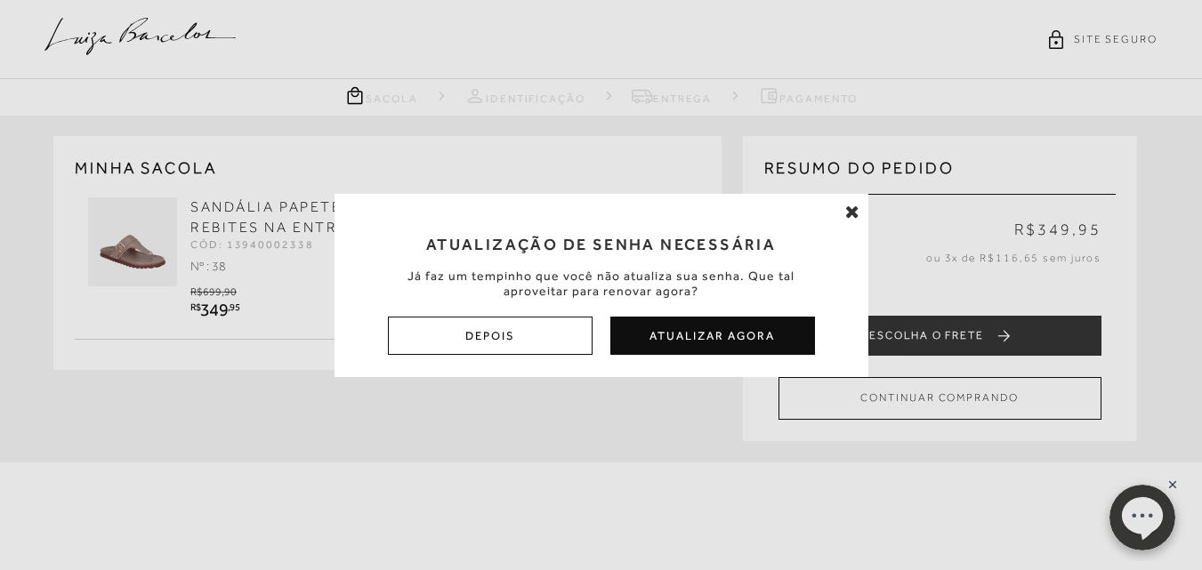
click at [850, 207] on icon at bounding box center [852, 212] width 14 height 18
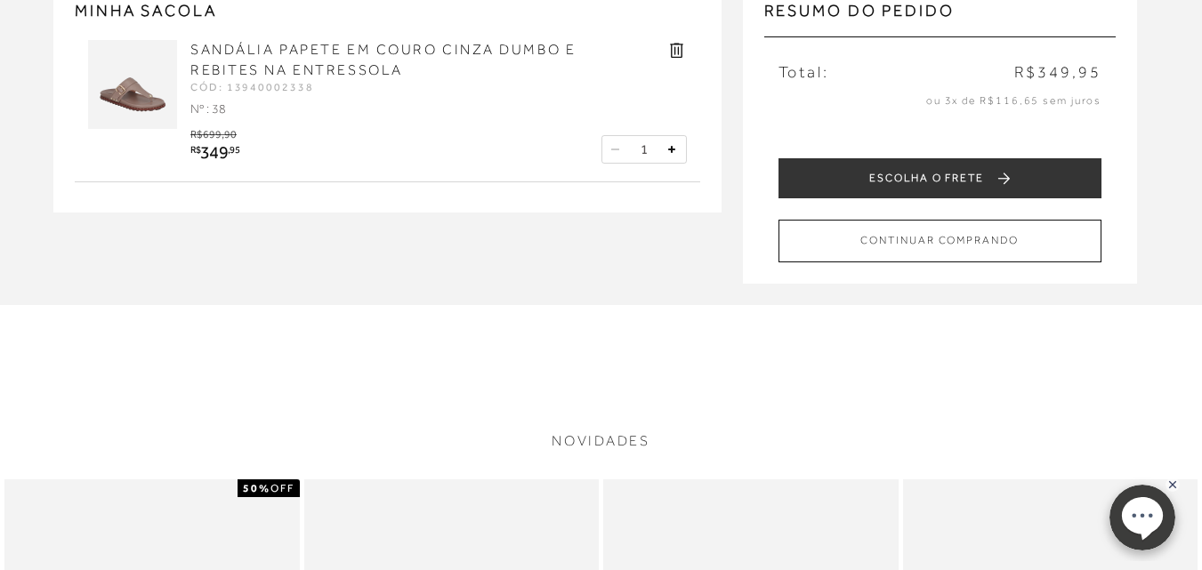
scroll to position [178, 0]
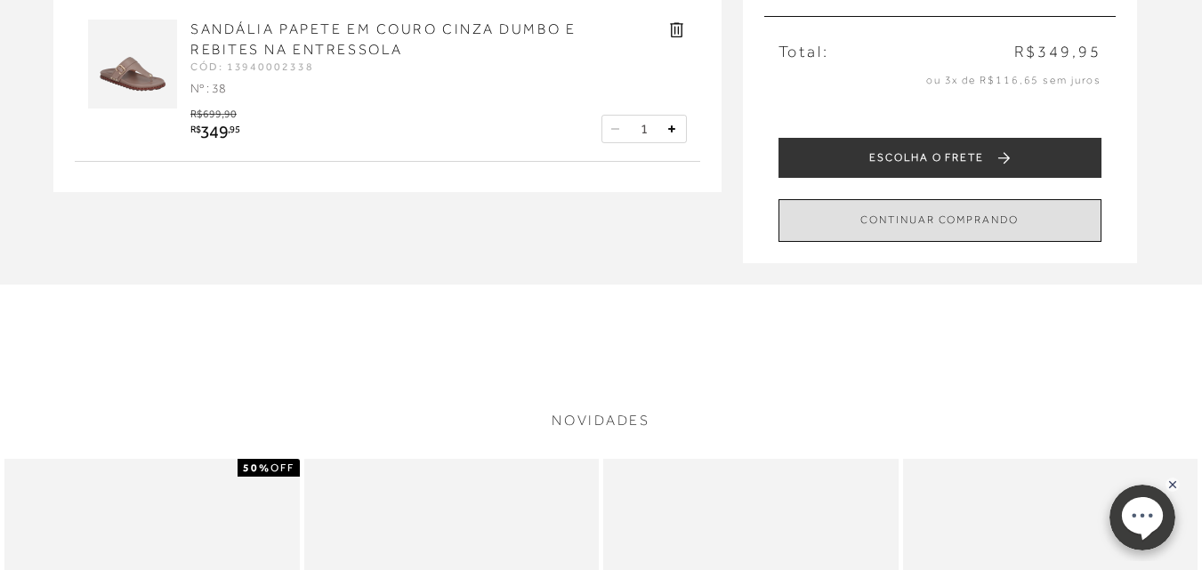
click at [892, 214] on button "CONTINUAR COMPRANDO" at bounding box center [940, 220] width 323 height 42
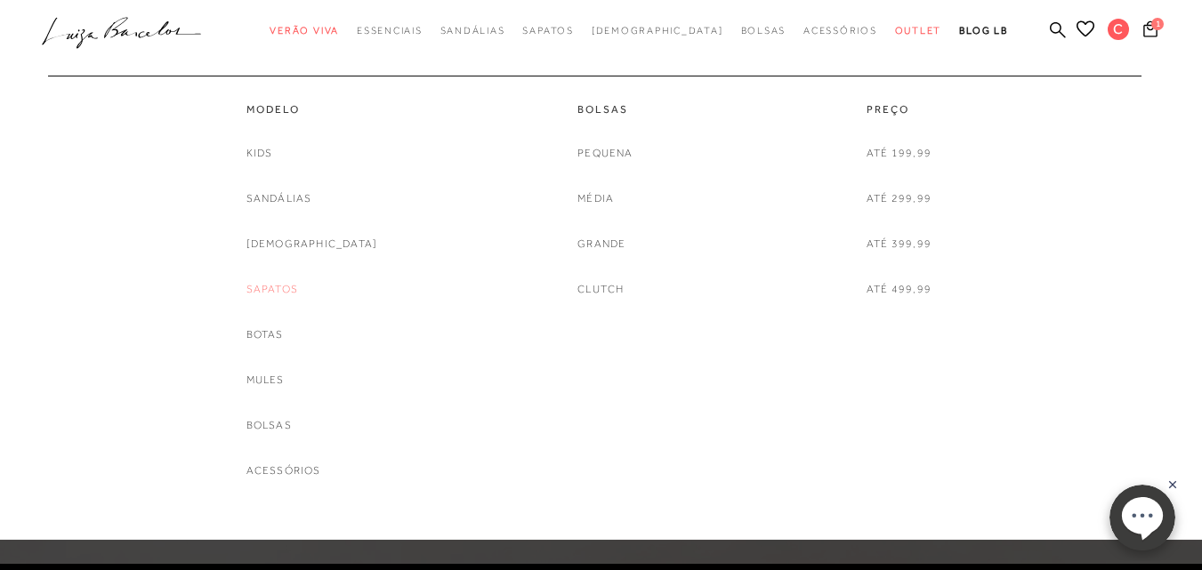
click at [298, 290] on link "Sapatos" at bounding box center [273, 289] width 52 height 19
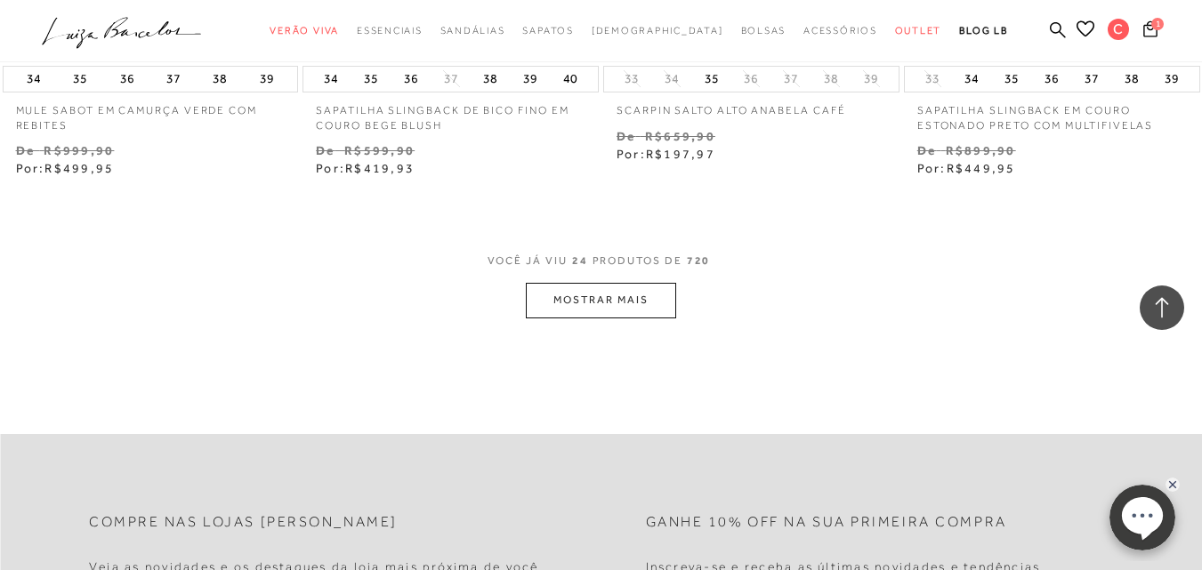
scroll to position [3382, 0]
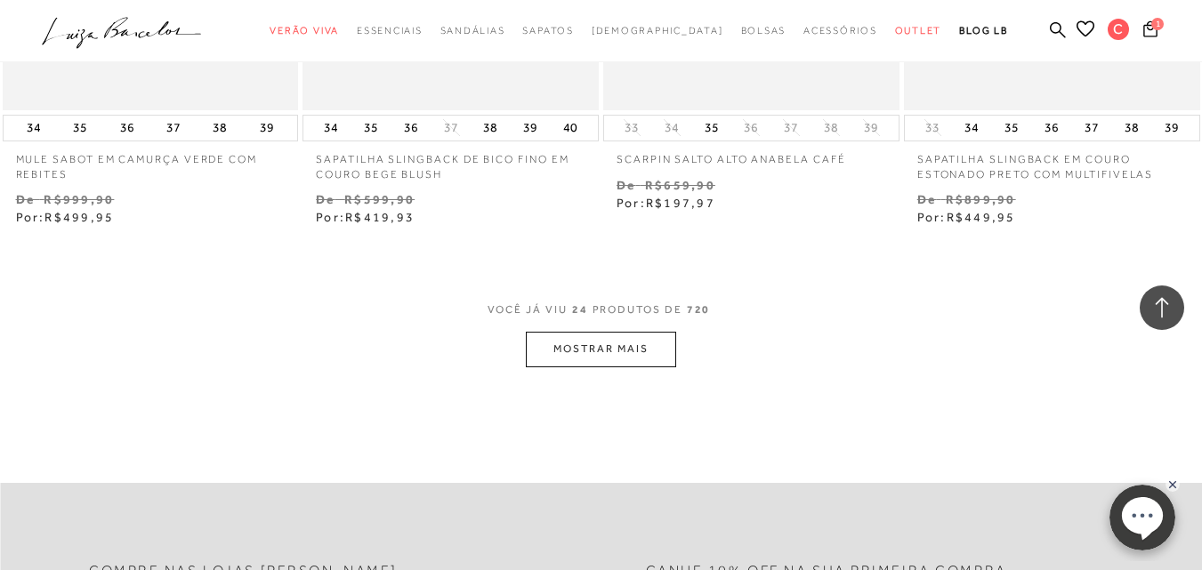
click at [592, 332] on button "MOSTRAR MAIS" at bounding box center [601, 349] width 150 height 35
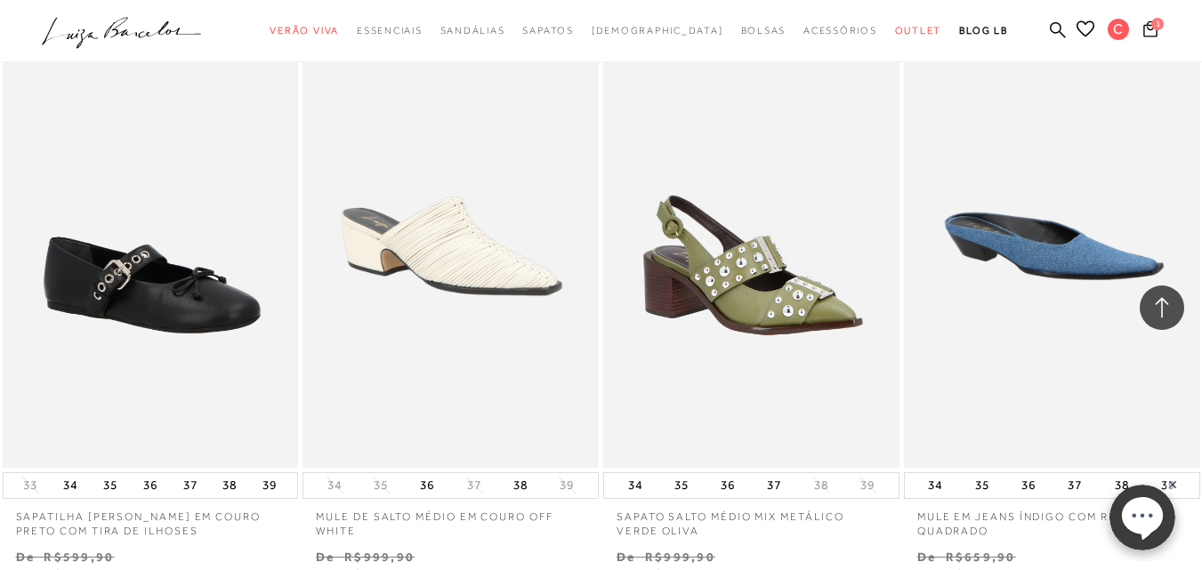
scroll to position [6853, 0]
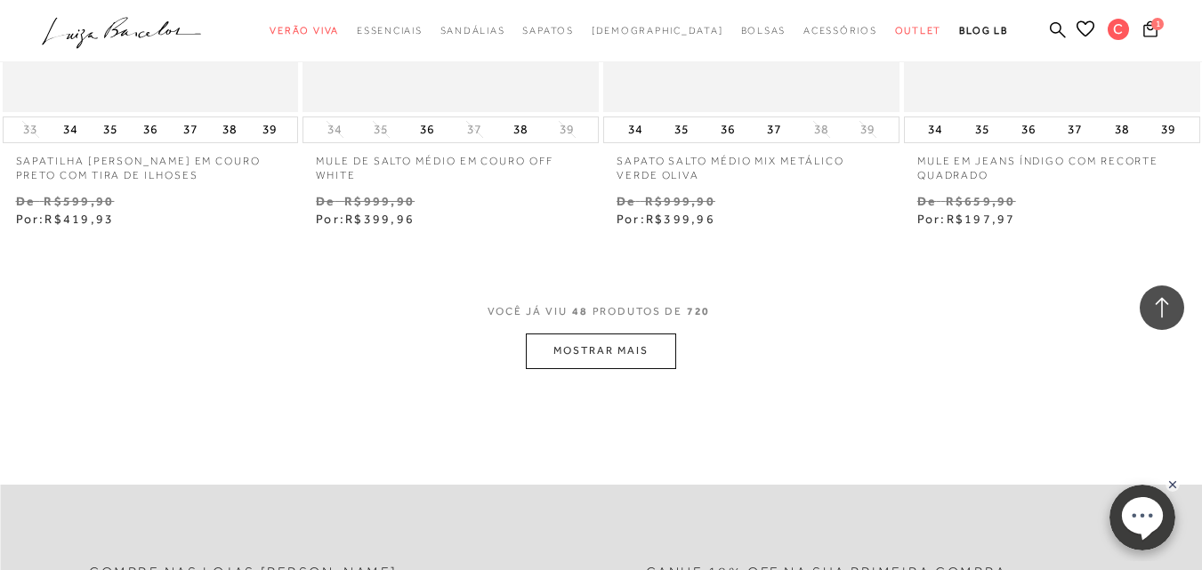
click at [657, 334] on button "MOSTRAR MAIS" at bounding box center [601, 351] width 150 height 35
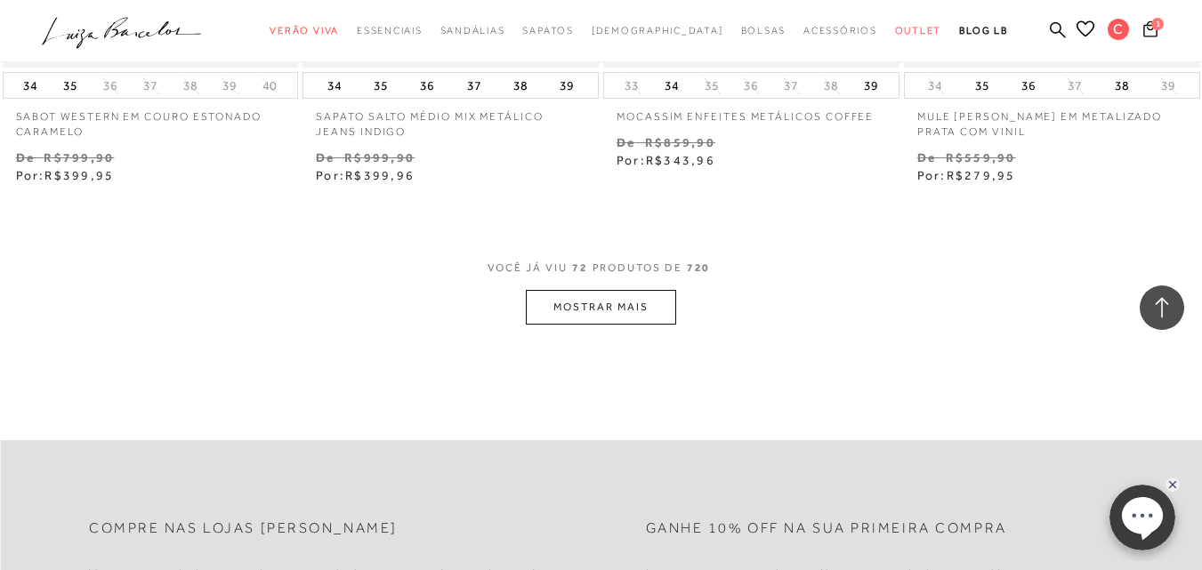
scroll to position [10413, 0]
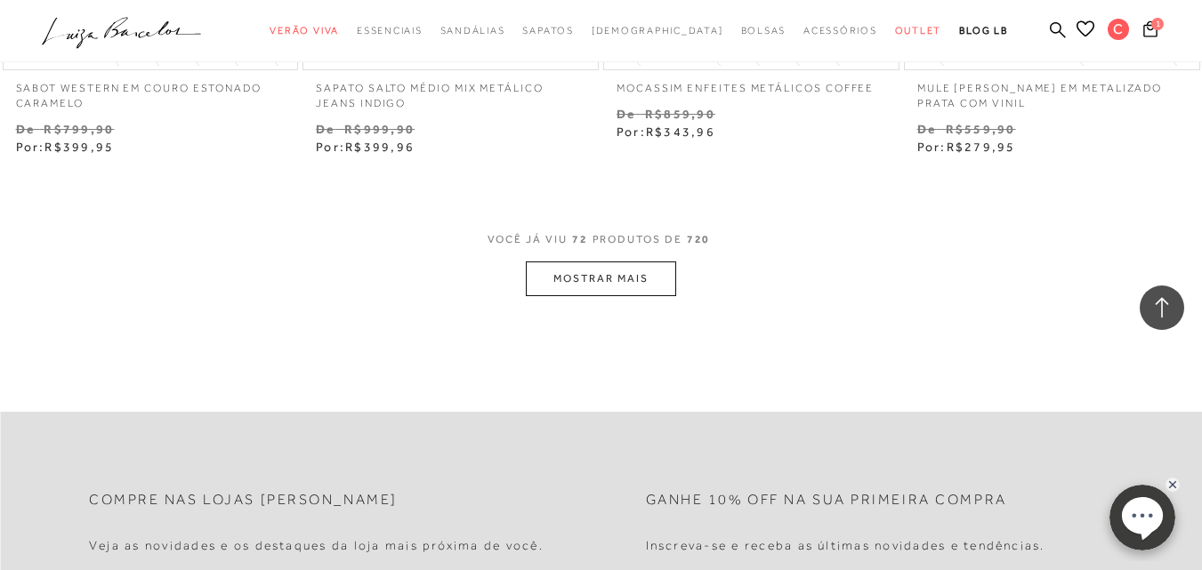
click at [573, 280] on button "MOSTRAR MAIS" at bounding box center [601, 279] width 150 height 35
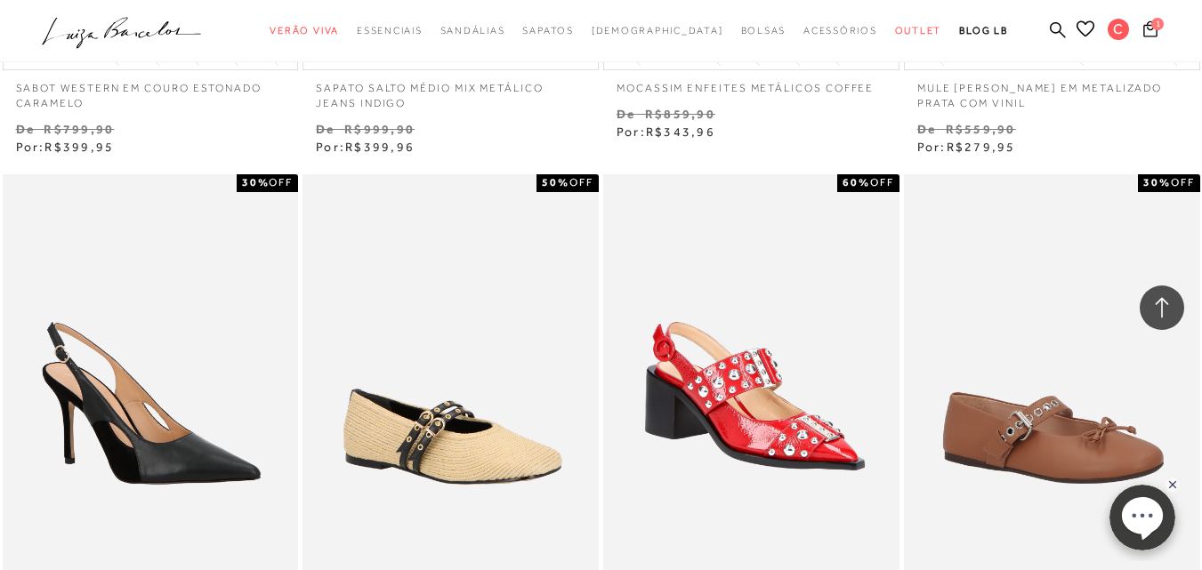
scroll to position [10105, 0]
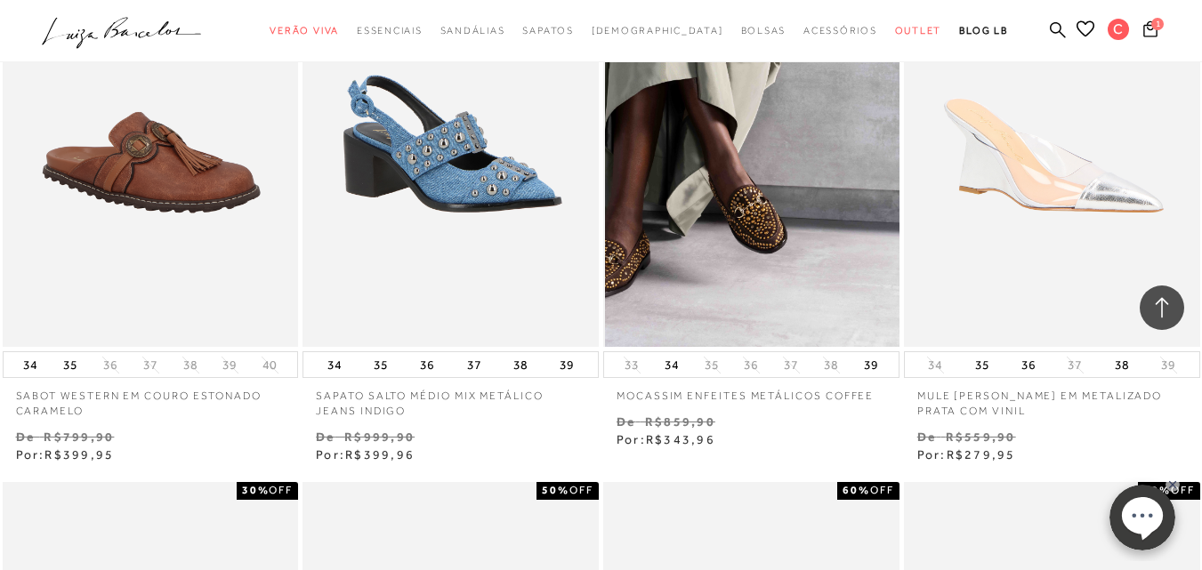
drag, startPoint x: 714, startPoint y: 307, endPoint x: 724, endPoint y: 329, distance: 24.3
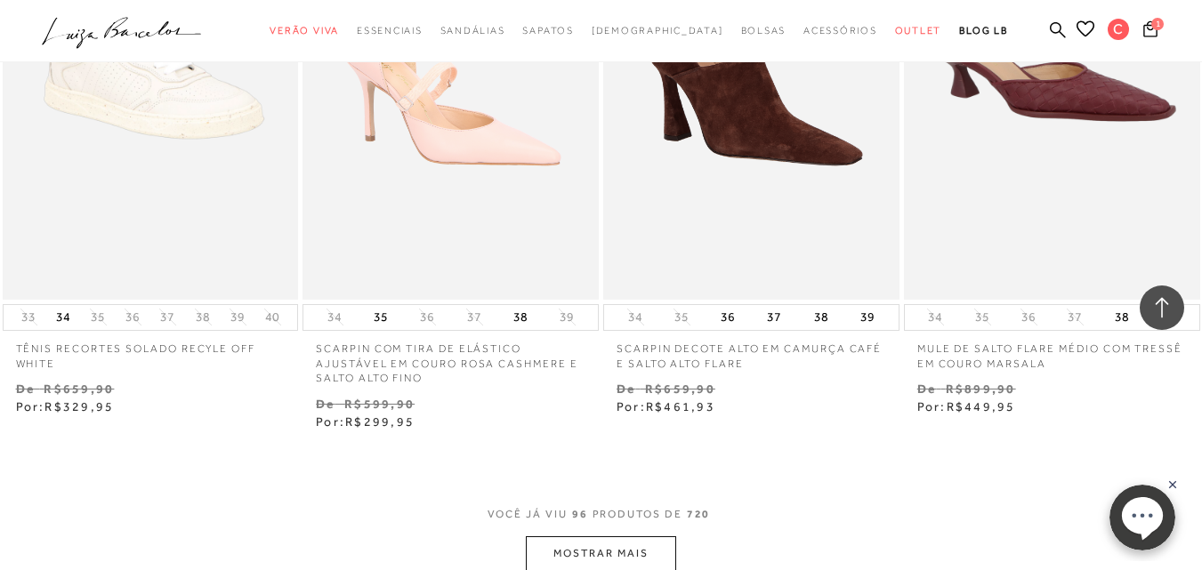
scroll to position [13665, 0]
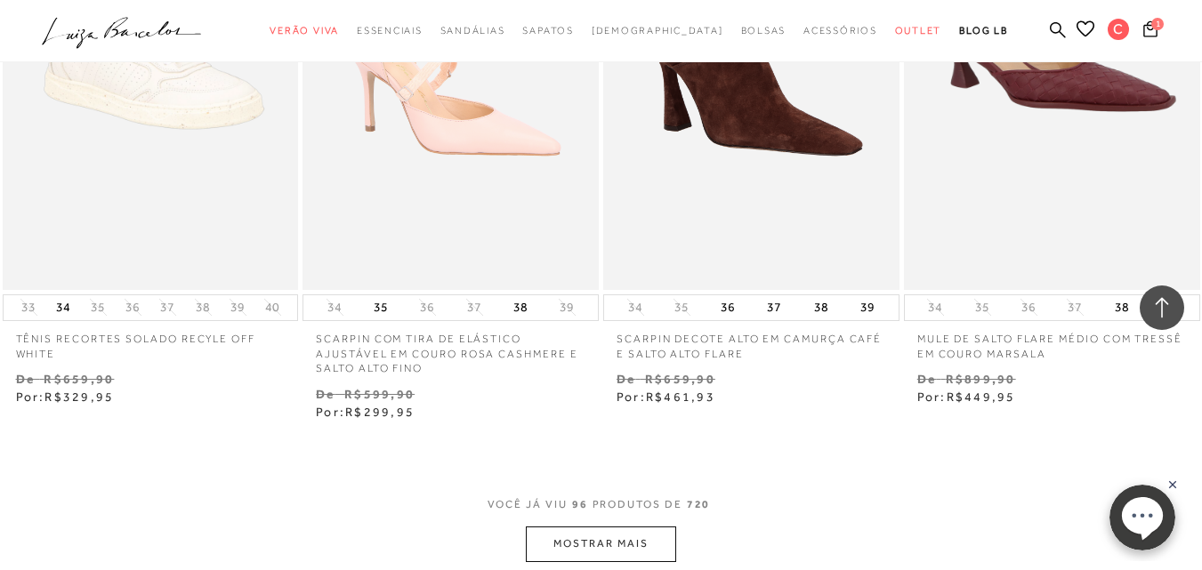
click at [562, 527] on button "MOSTRAR MAIS" at bounding box center [601, 544] width 150 height 35
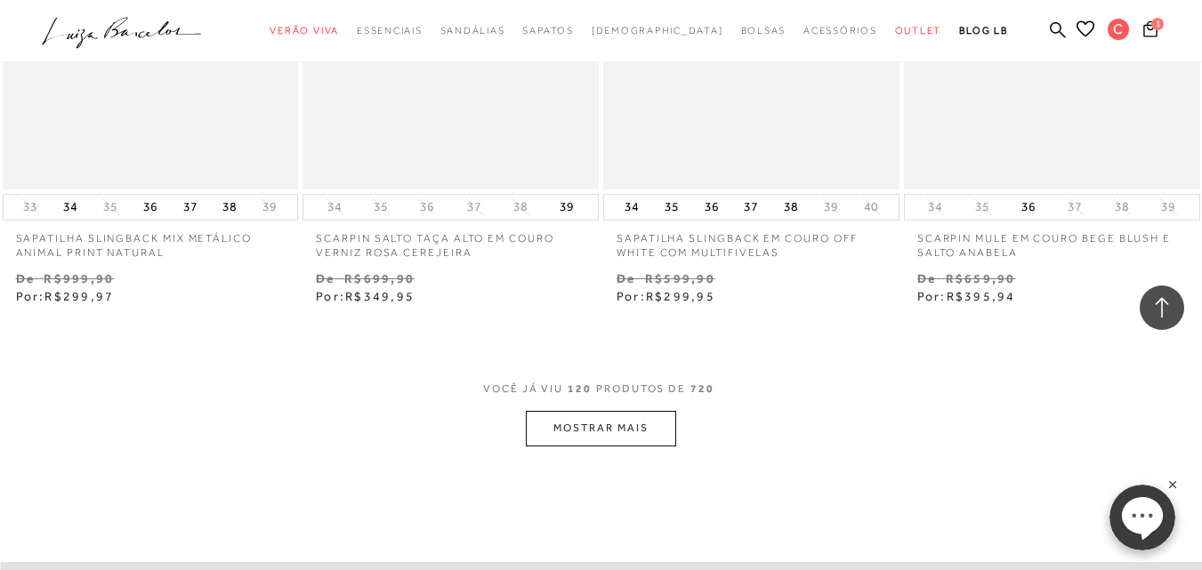
scroll to position [17314, 0]
click at [635, 410] on button "MOSTRAR MAIS" at bounding box center [601, 427] width 150 height 35
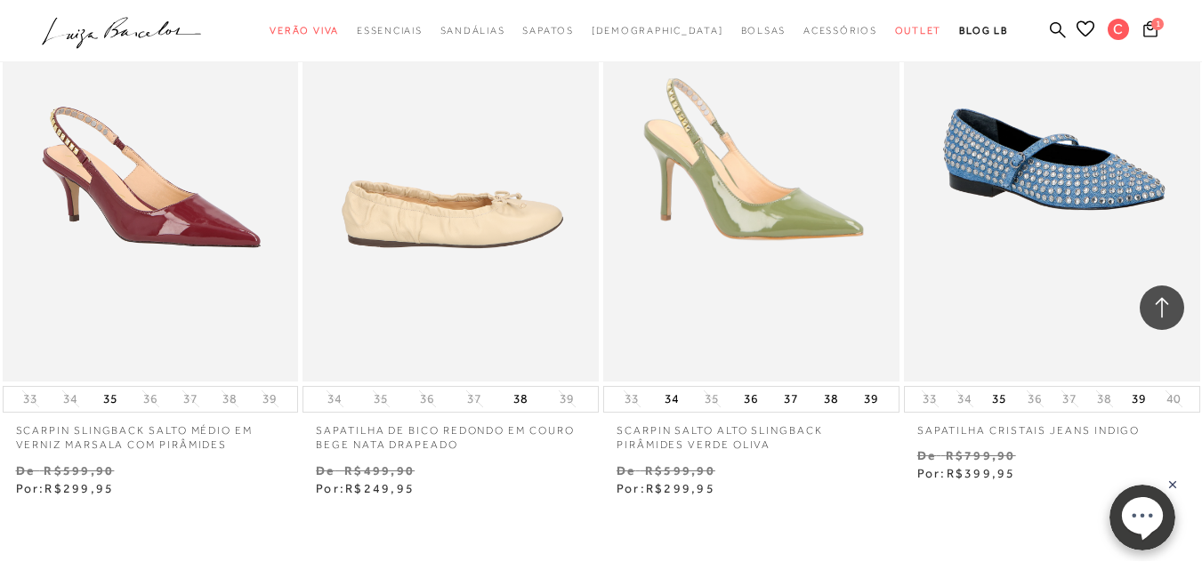
scroll to position [20607, 0]
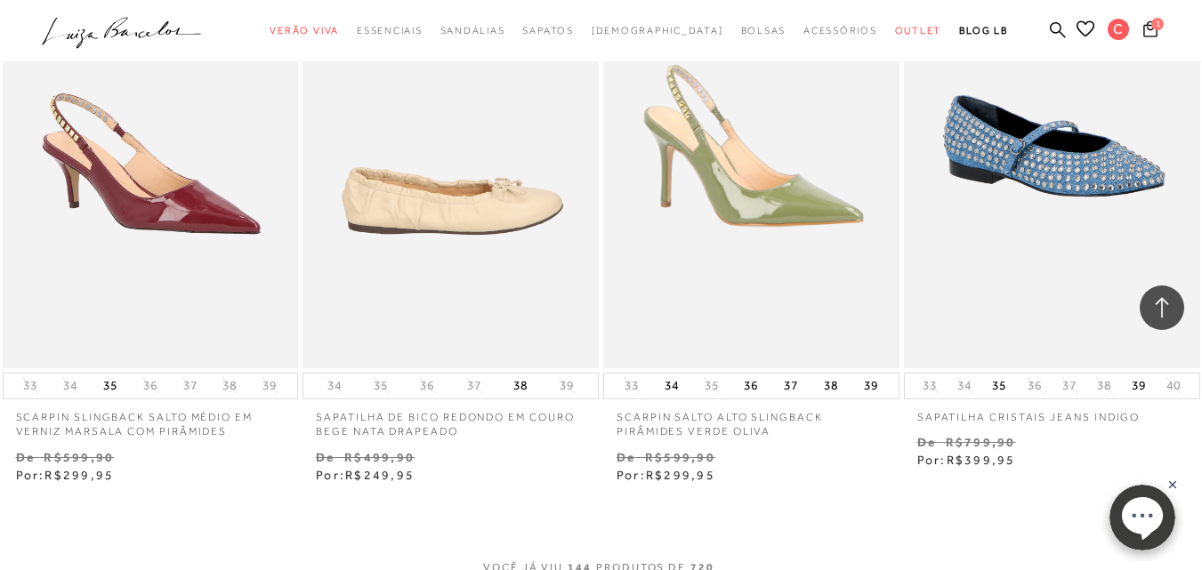
click at [465, 158] on img at bounding box center [451, 145] width 295 height 444
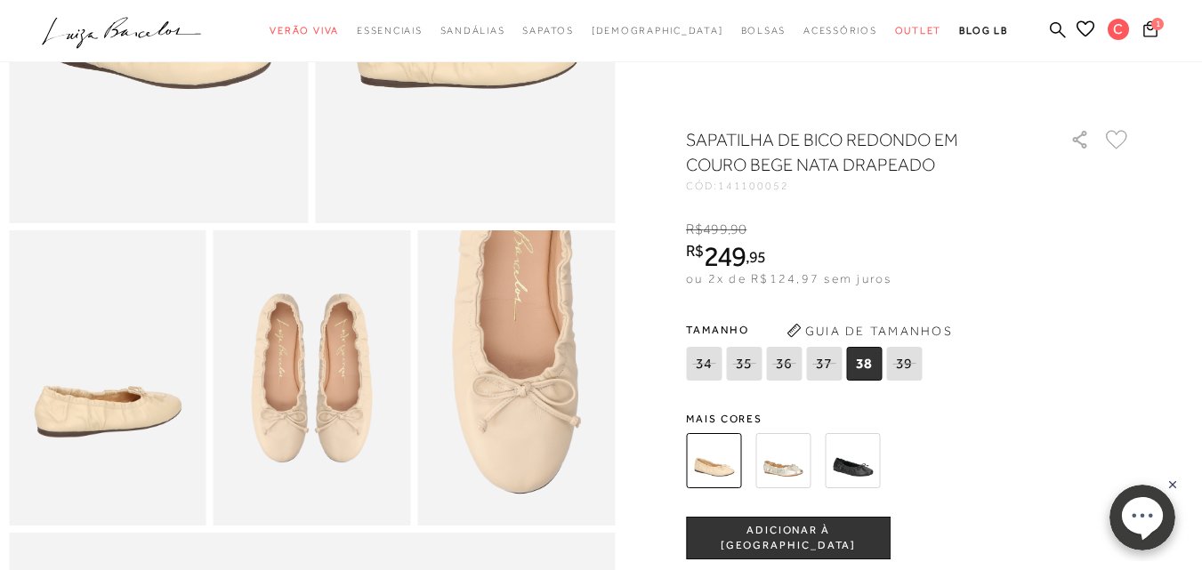
scroll to position [445, 0]
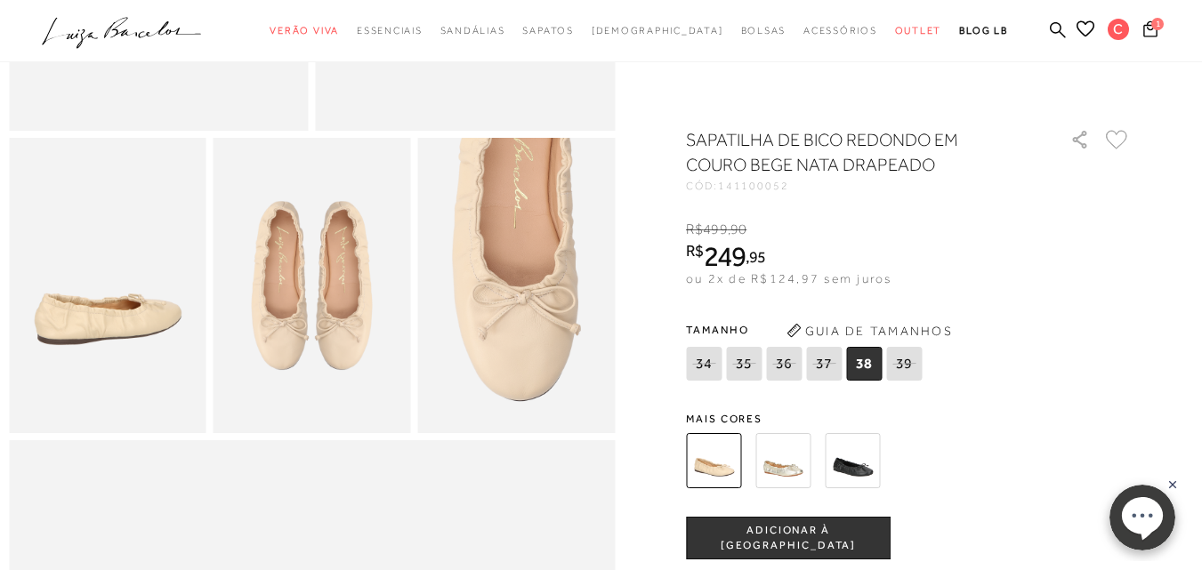
click at [792, 540] on span "ADICIONAR À [GEOGRAPHIC_DATA]" at bounding box center [788, 538] width 203 height 31
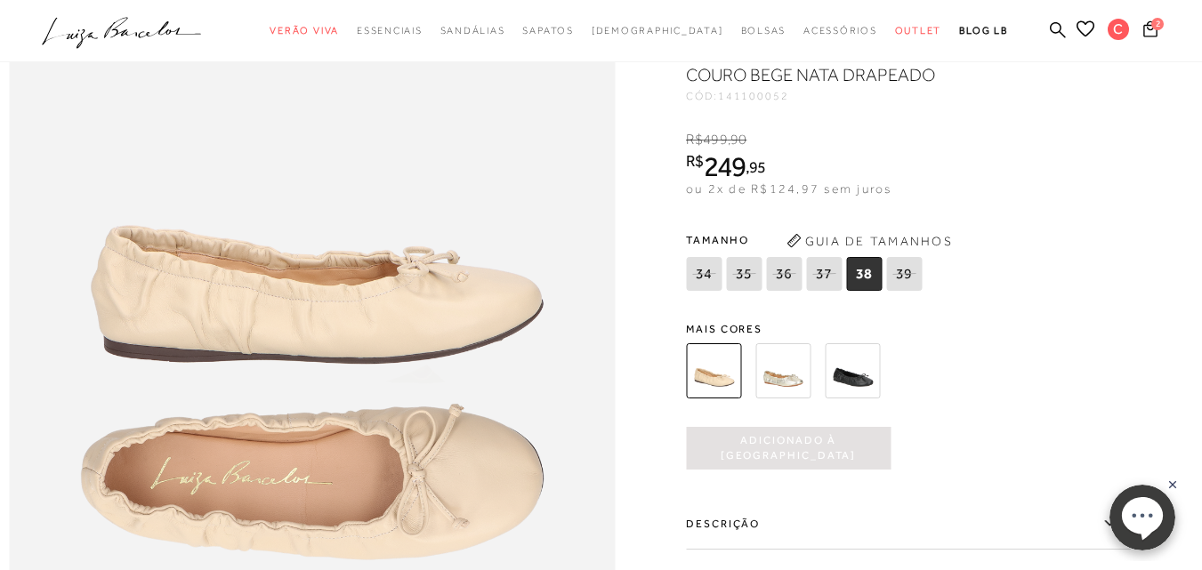
scroll to position [979, 0]
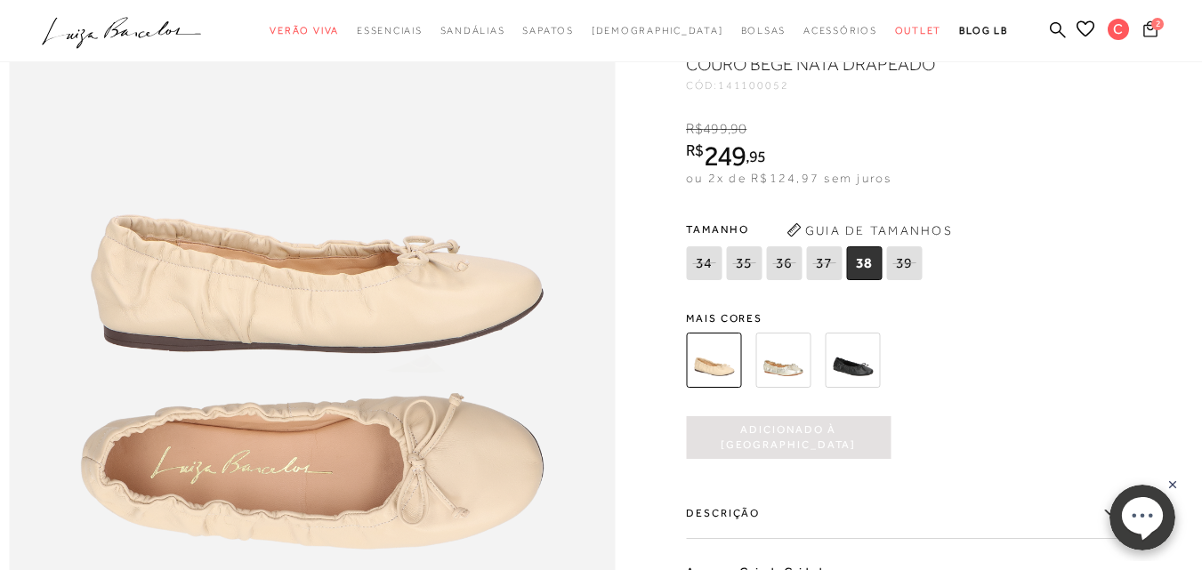
click at [1144, 24] on icon at bounding box center [1151, 28] width 15 height 17
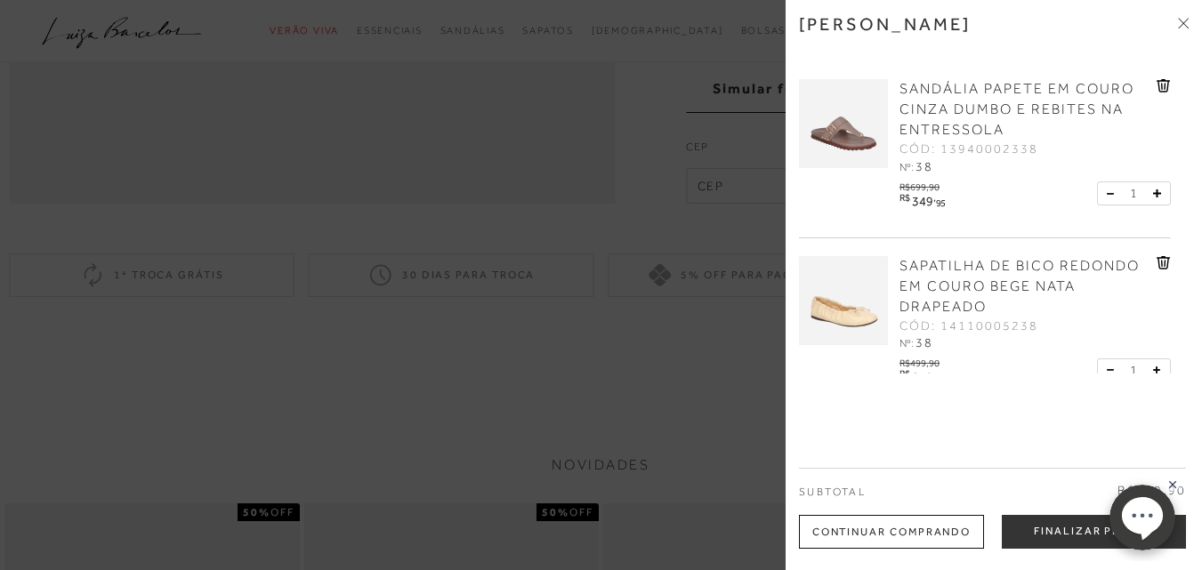
scroll to position [1780, 0]
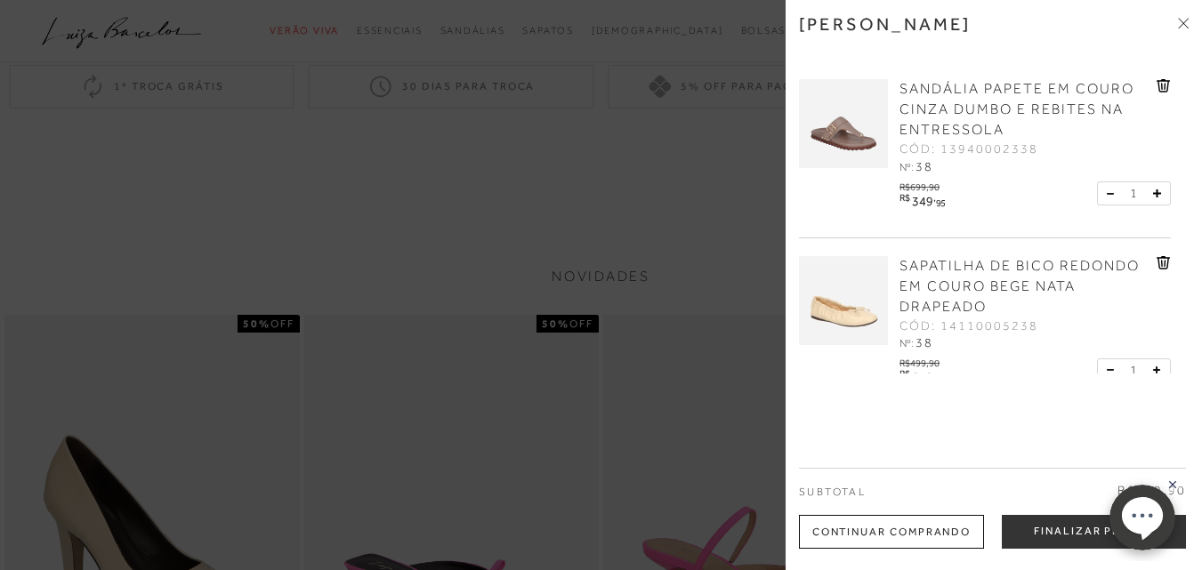
click at [1171, 485] on rect at bounding box center [1173, 485] width 14 height 14
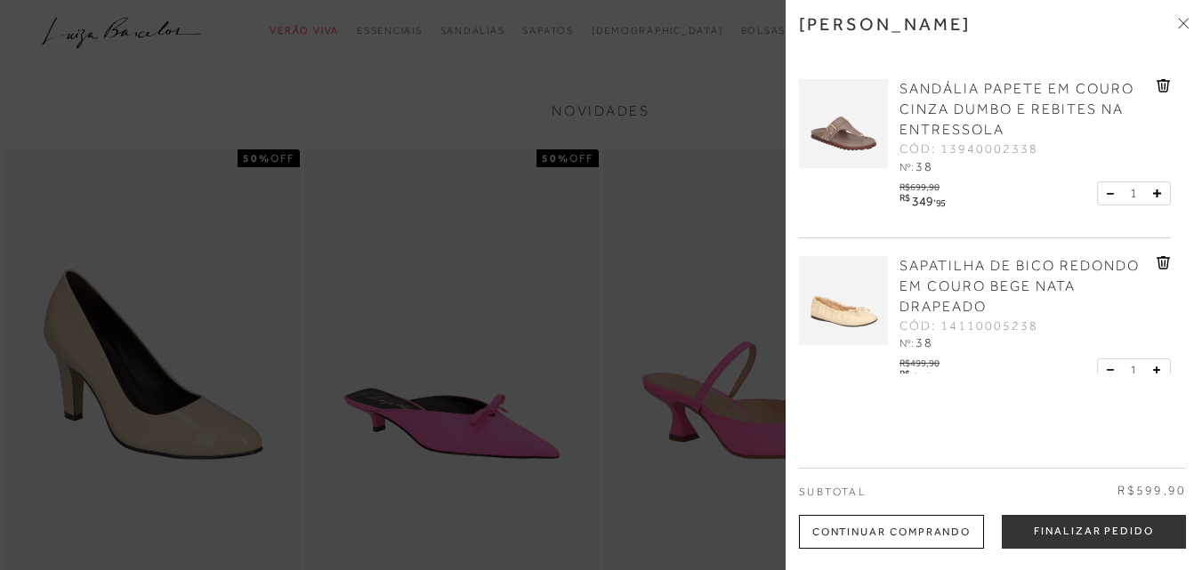
scroll to position [2047, 0]
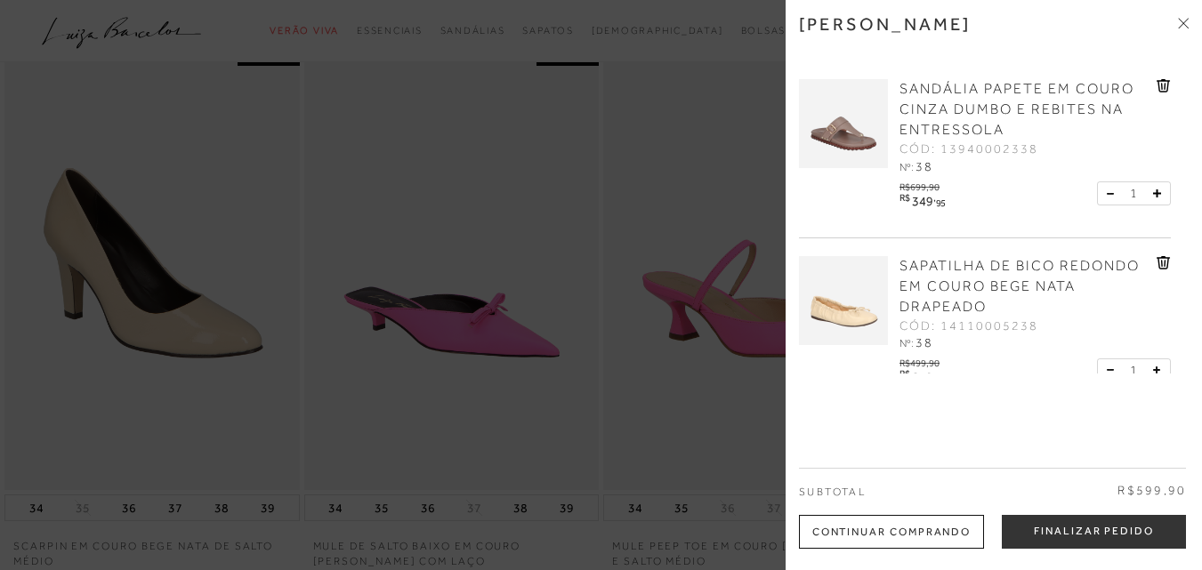
click at [1164, 264] on icon at bounding box center [1165, 263] width 2 height 7
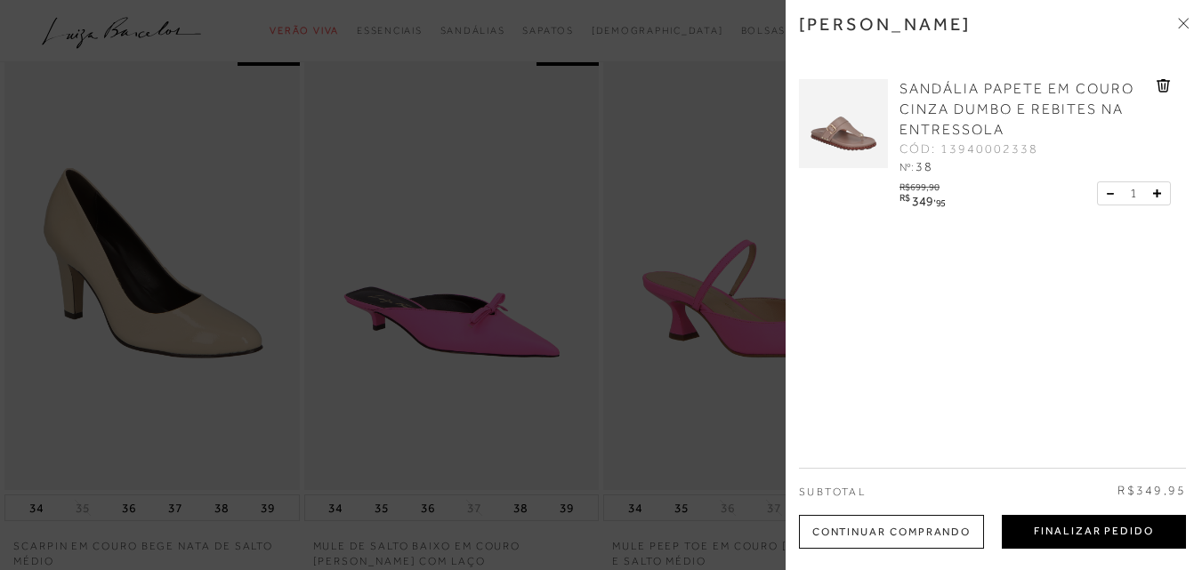
click at [1106, 538] on button "Finalizar Pedido" at bounding box center [1094, 532] width 184 height 34
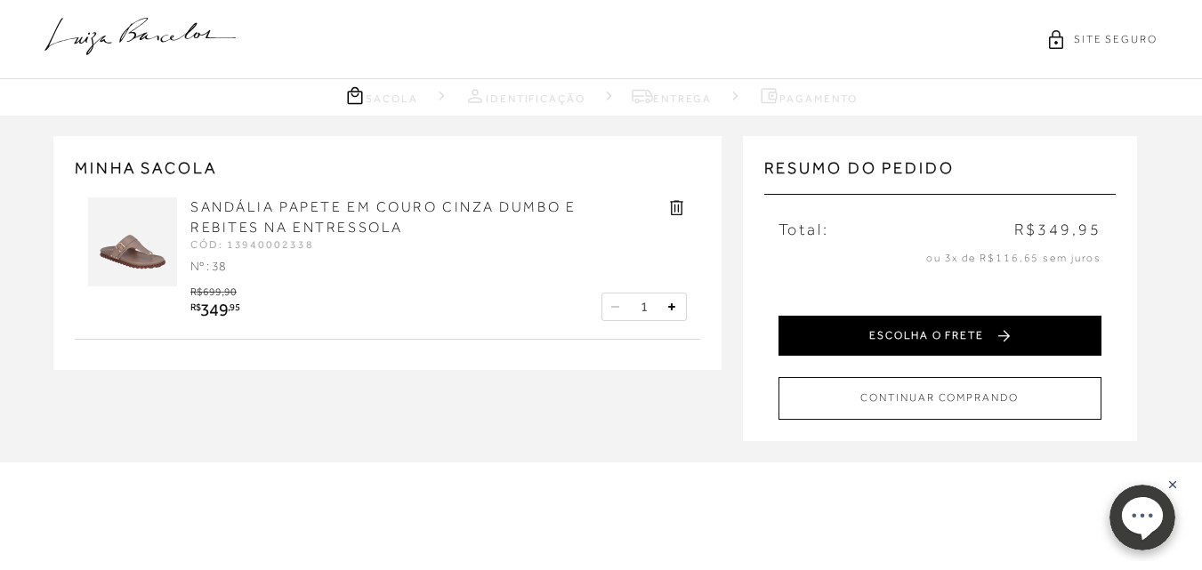
click at [930, 334] on button "ESCOLHA O FRETE" at bounding box center [940, 336] width 323 height 40
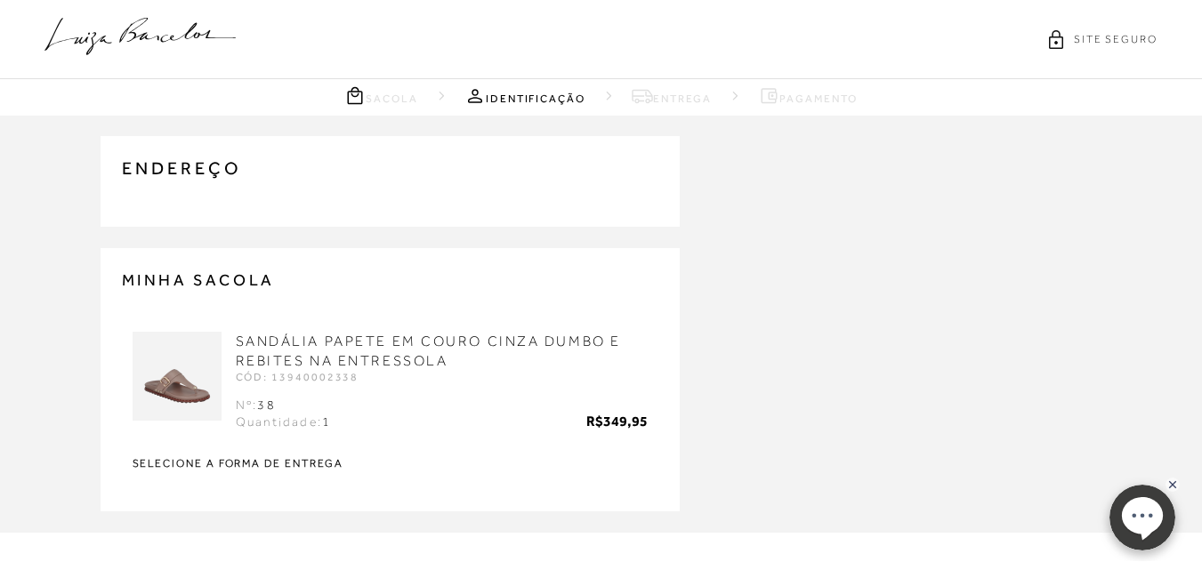
type input "[PHONE_NUMBER]"
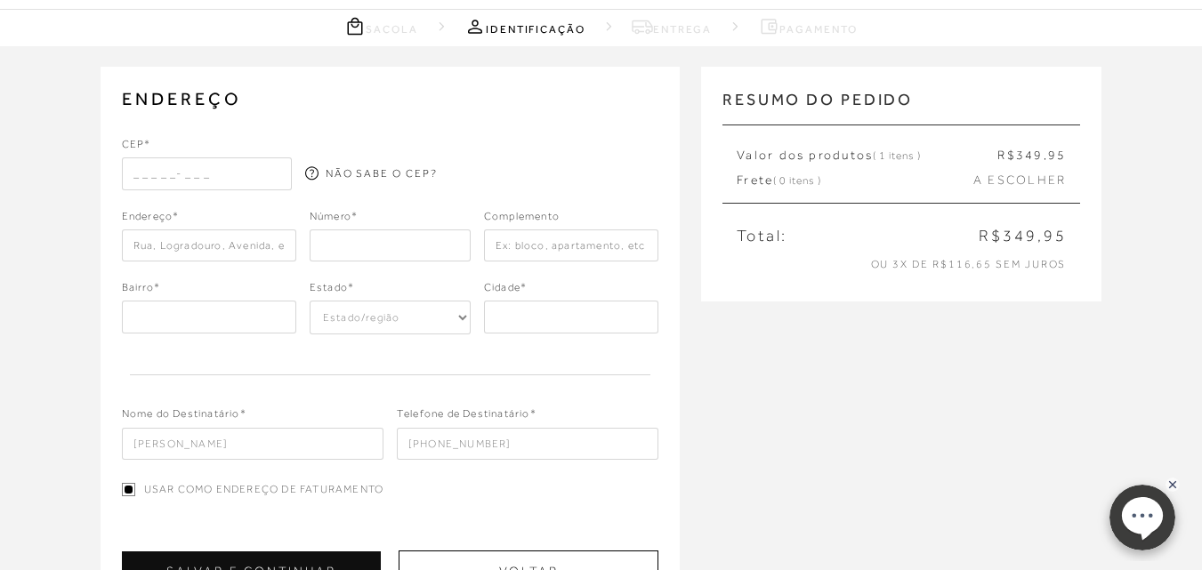
scroll to position [89, 0]
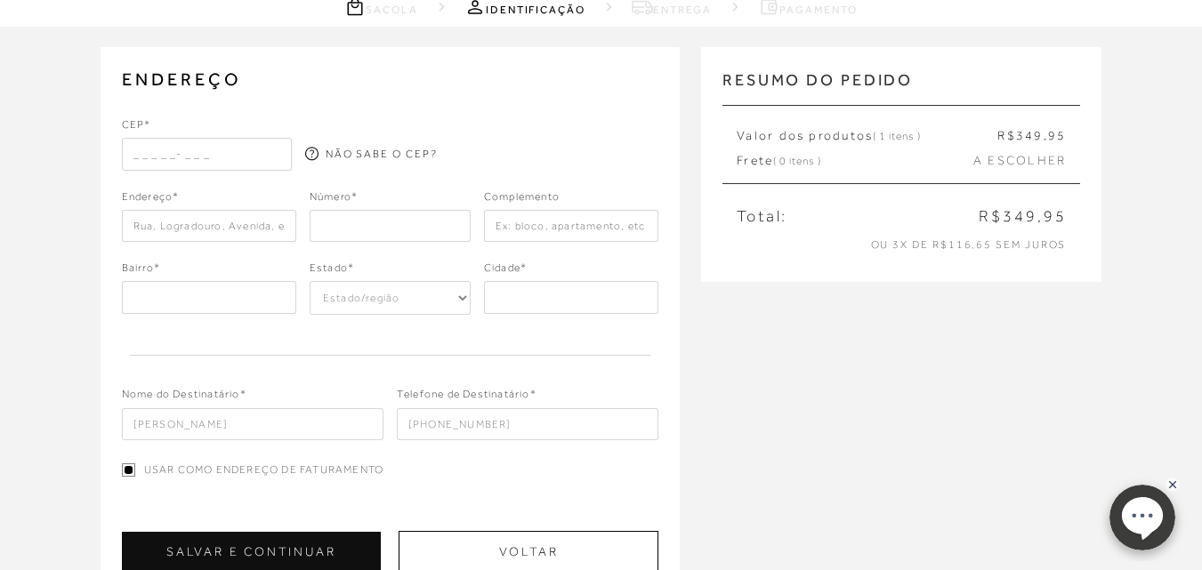
click at [182, 160] on input "text" at bounding box center [207, 154] width 170 height 32
type input "13278-209"
click at [270, 224] on input "text" at bounding box center [209, 226] width 174 height 32
type input "Rua Engenheiro [PERSON_NAME]"
type input "Dois Córregos"
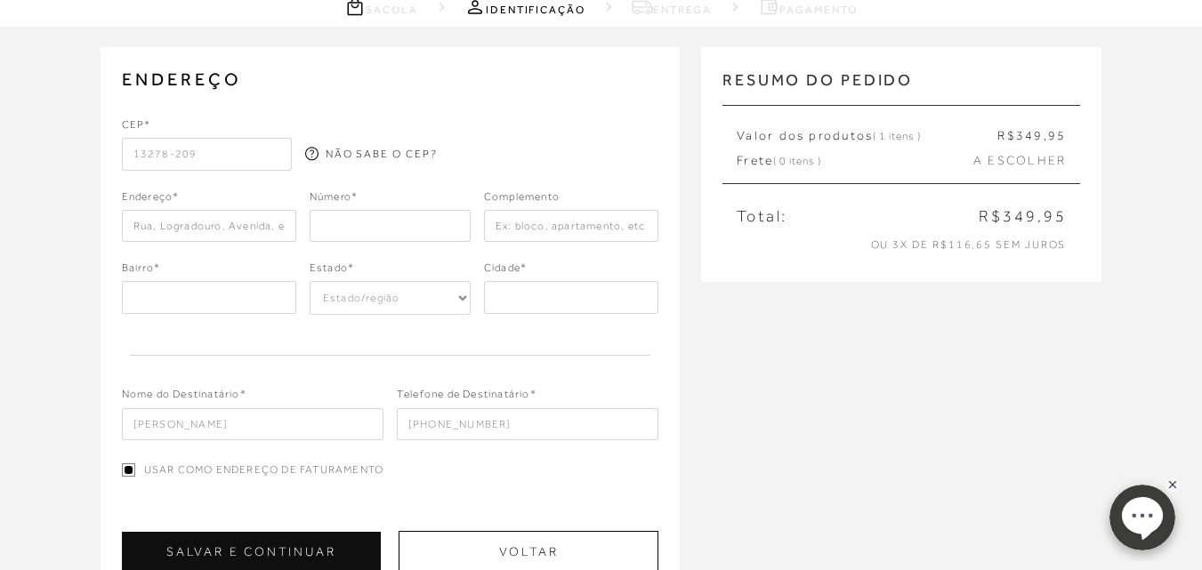
select select "SP"
type input "Valinhos"
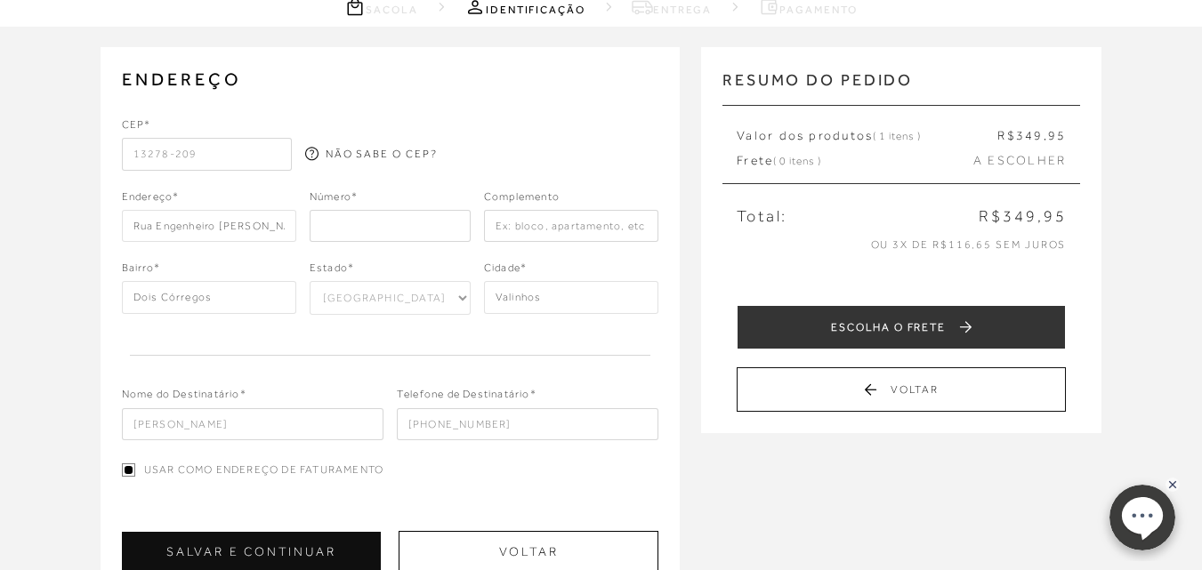
click at [368, 228] on input "number" at bounding box center [390, 226] width 161 height 32
type input "351"
click at [533, 226] on input "text" at bounding box center [571, 226] width 174 height 32
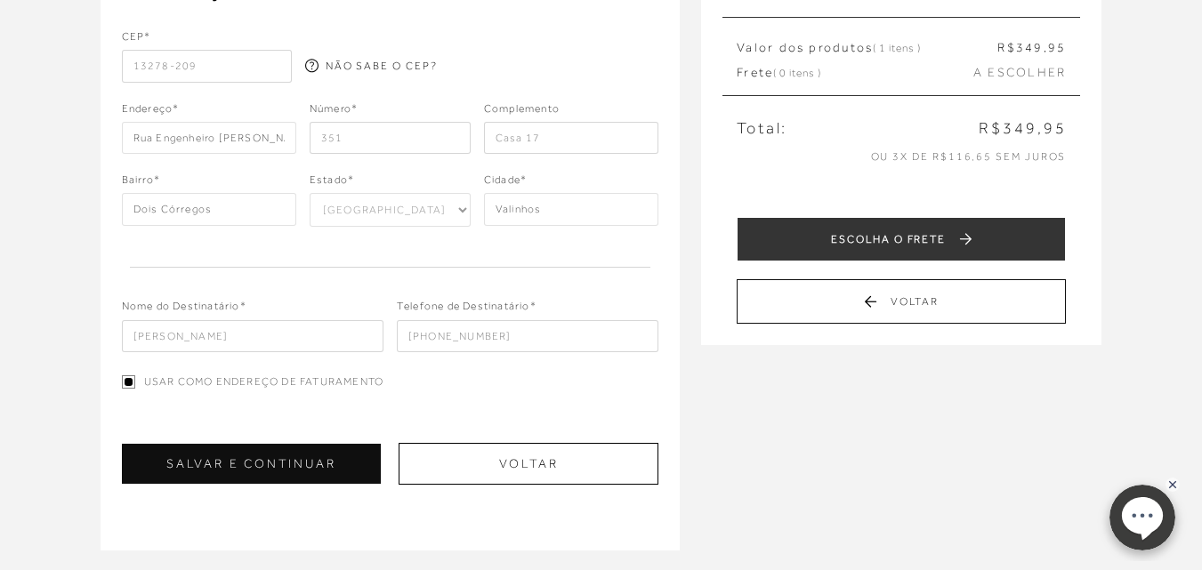
scroll to position [178, 0]
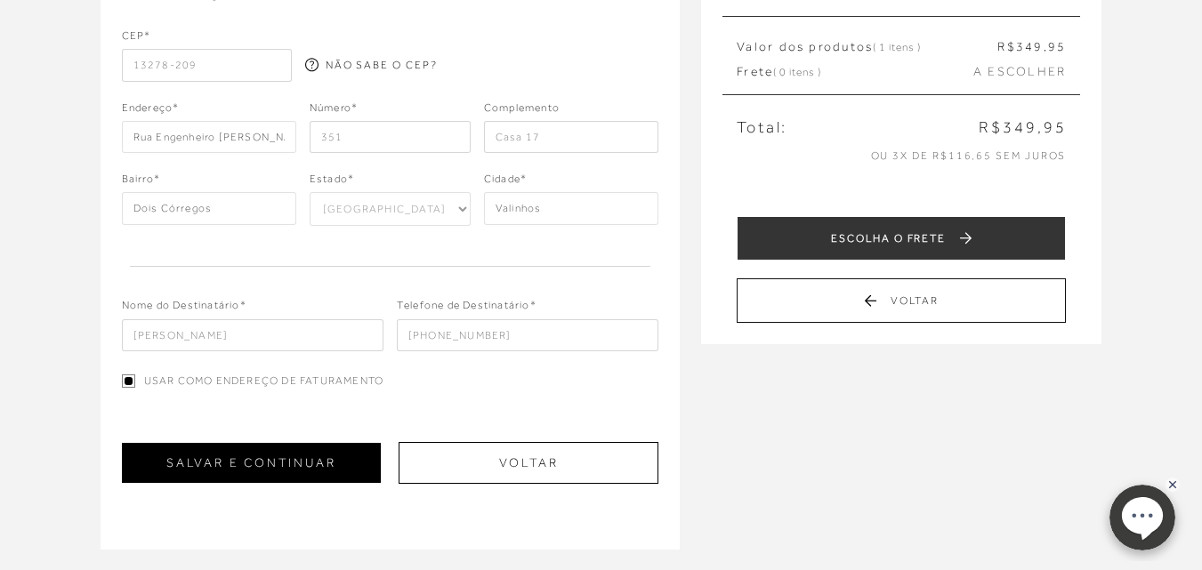
type input "Casa 17"
click at [360, 469] on button "SALVAR E CONTINUAR" at bounding box center [251, 463] width 259 height 40
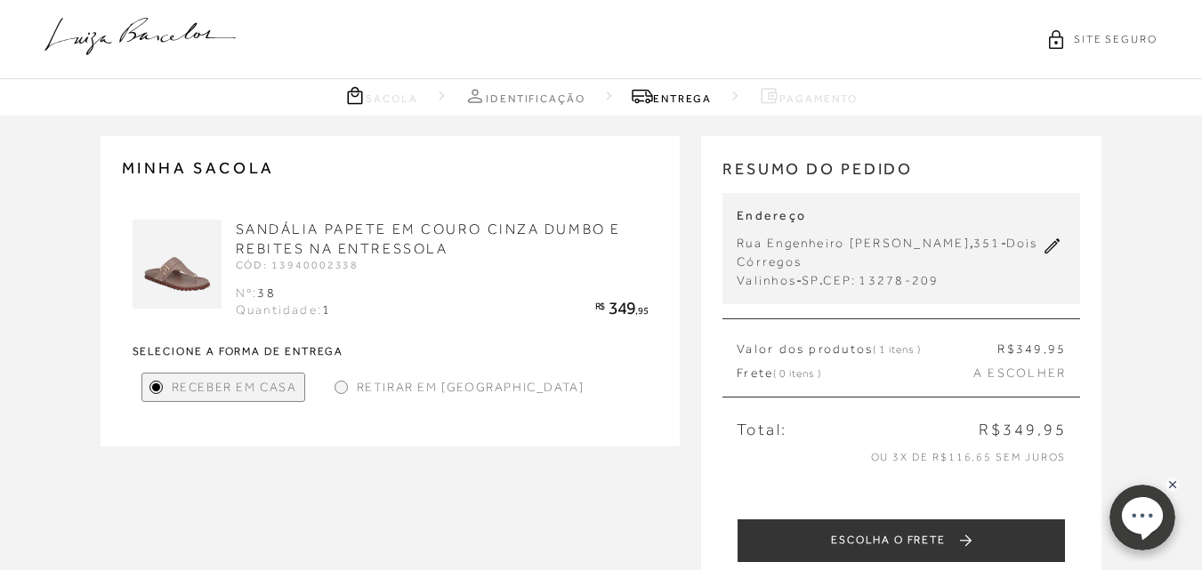
scroll to position [89, 0]
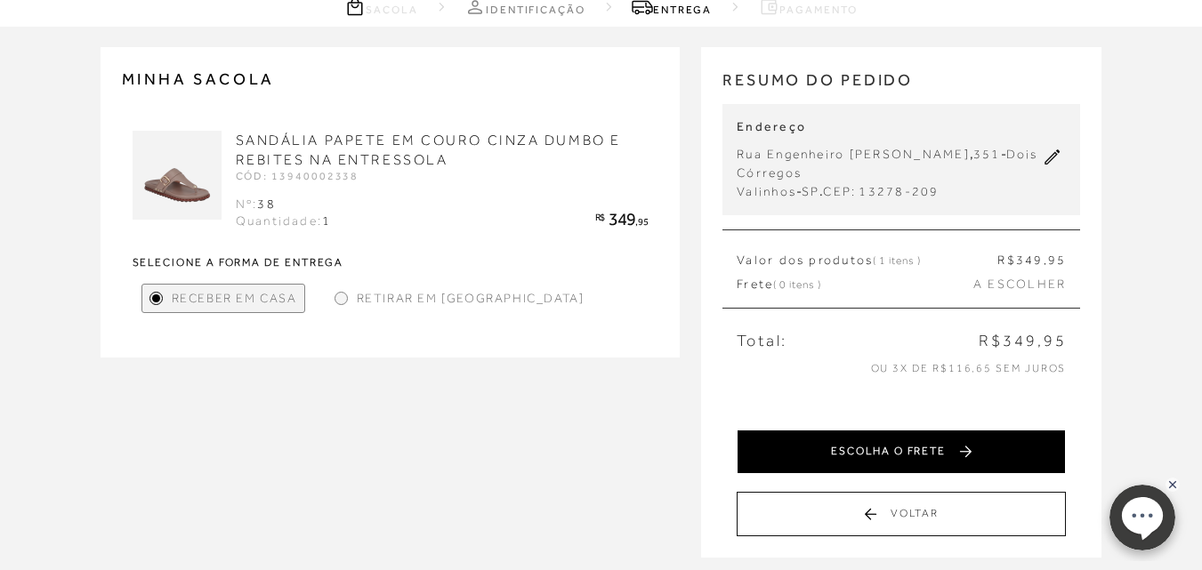
click at [930, 437] on button "ESCOLHA O FRETE" at bounding box center [901, 452] width 329 height 44
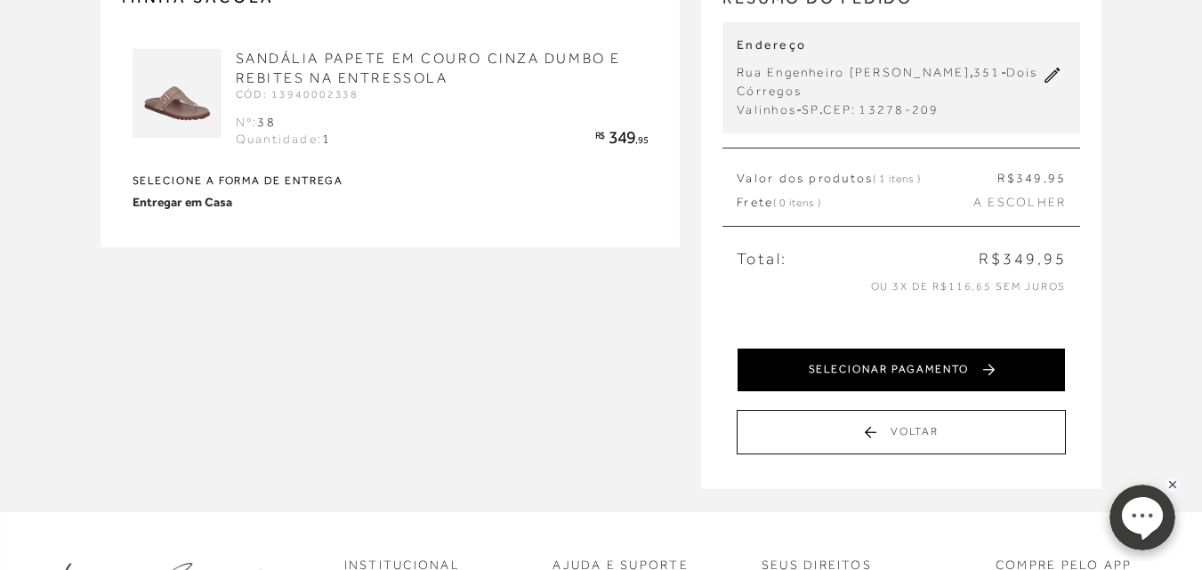
scroll to position [178, 0]
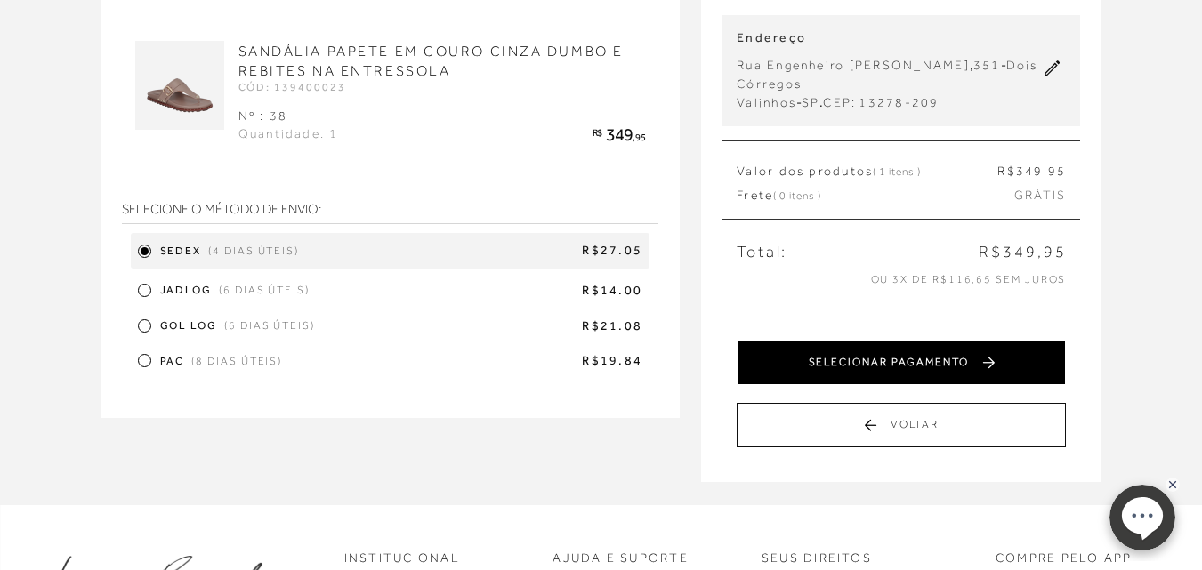
click at [904, 361] on button "SELECIONAR PAGAMENTO" at bounding box center [901, 363] width 329 height 44
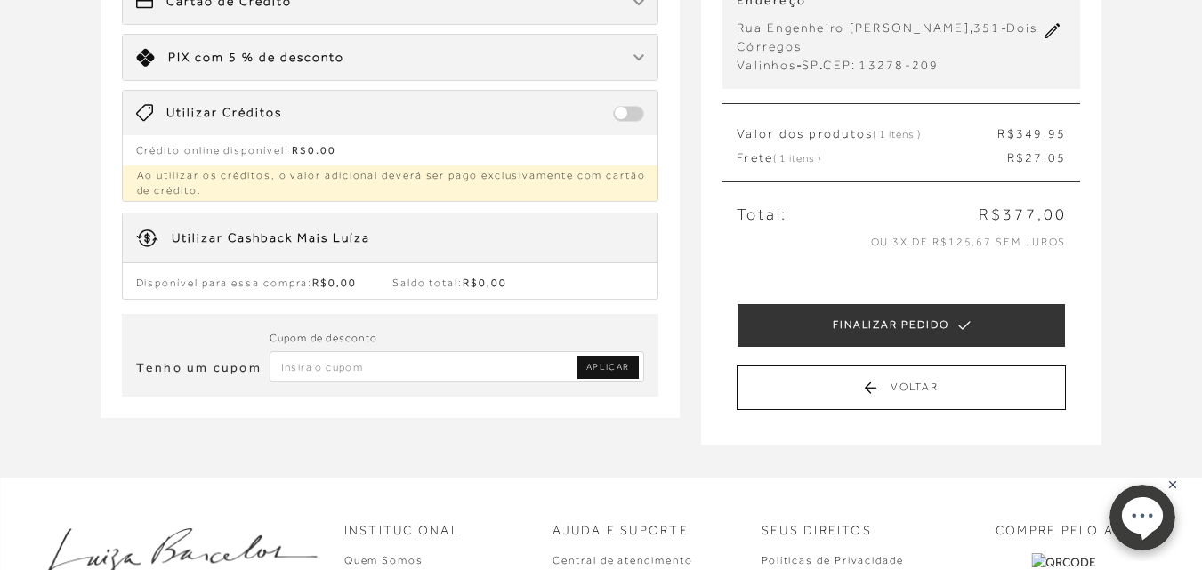
scroll to position [197, 0]
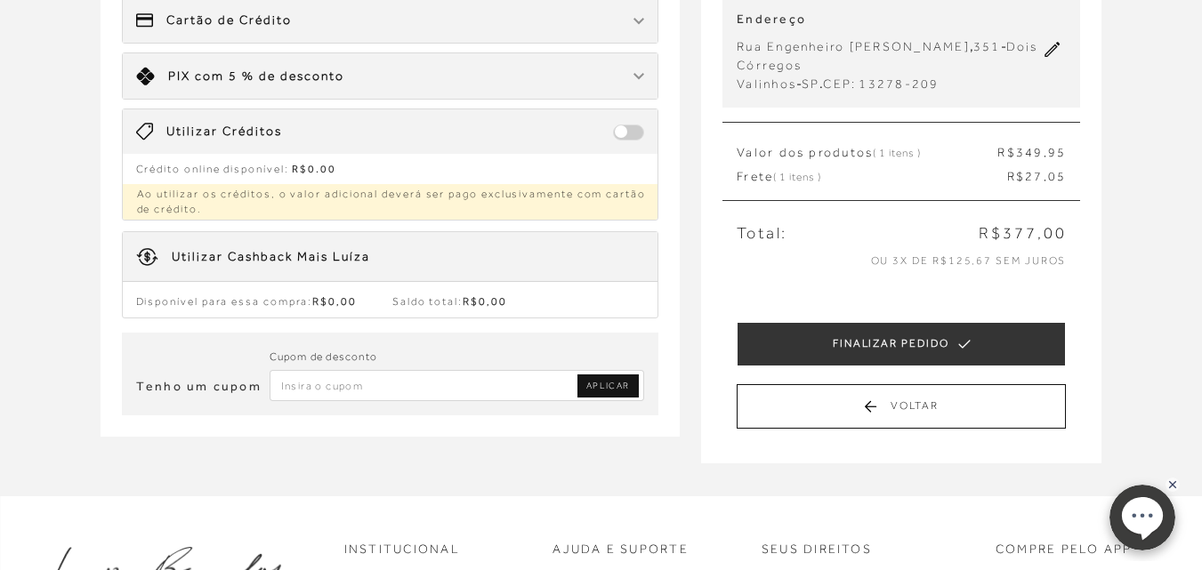
click at [229, 83] on span "com 5 % de desconto" at bounding box center [270, 76] width 150 height 14
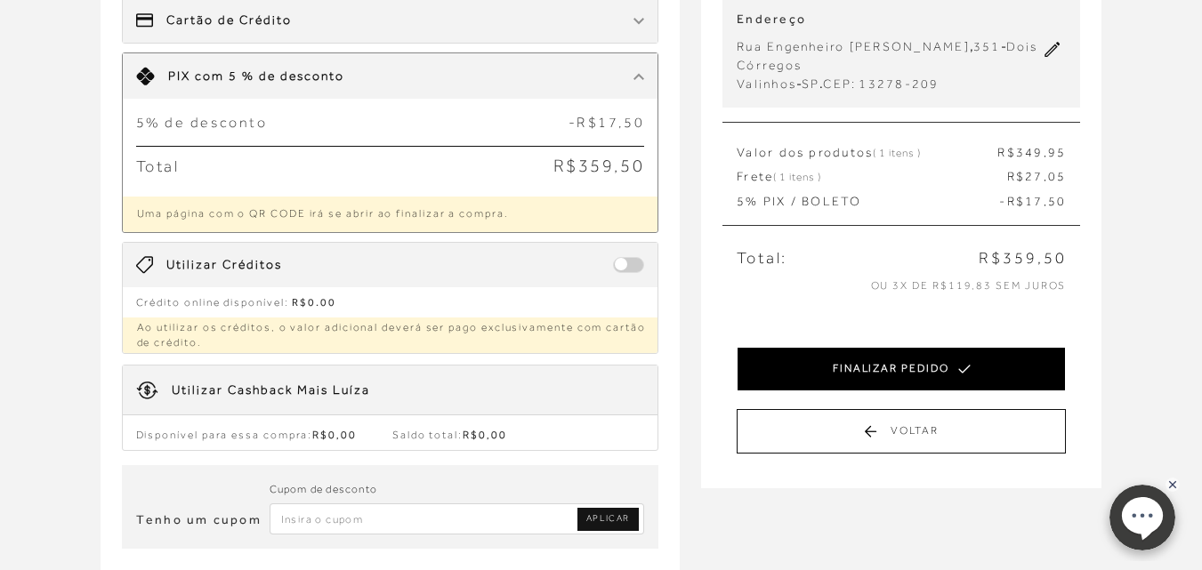
click at [845, 368] on button "FINALIZAR PEDIDO" at bounding box center [901, 369] width 329 height 44
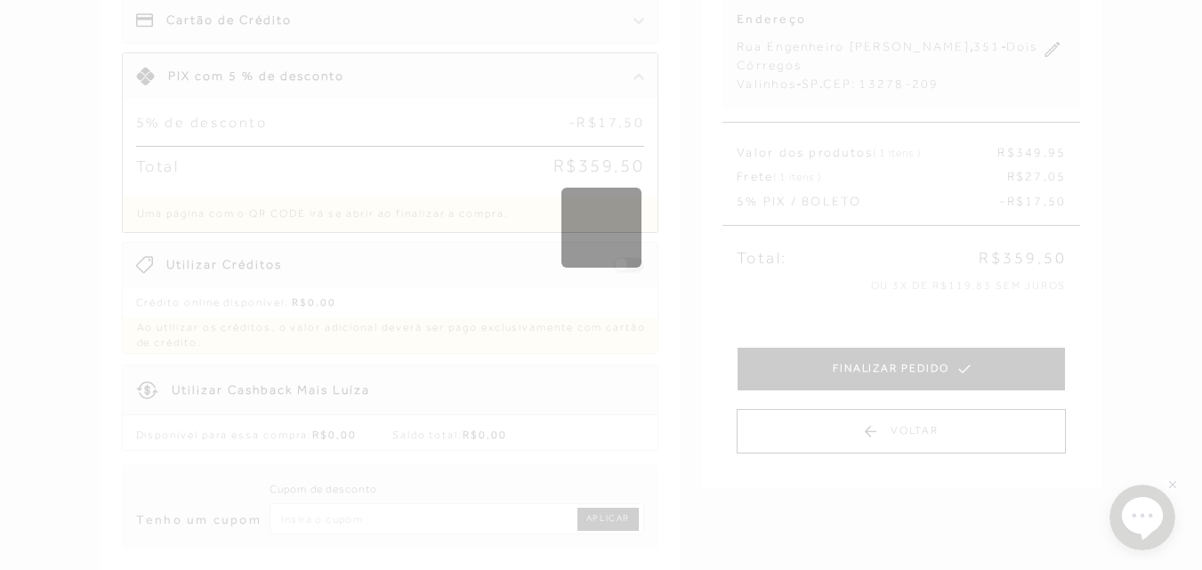
scroll to position [0, 0]
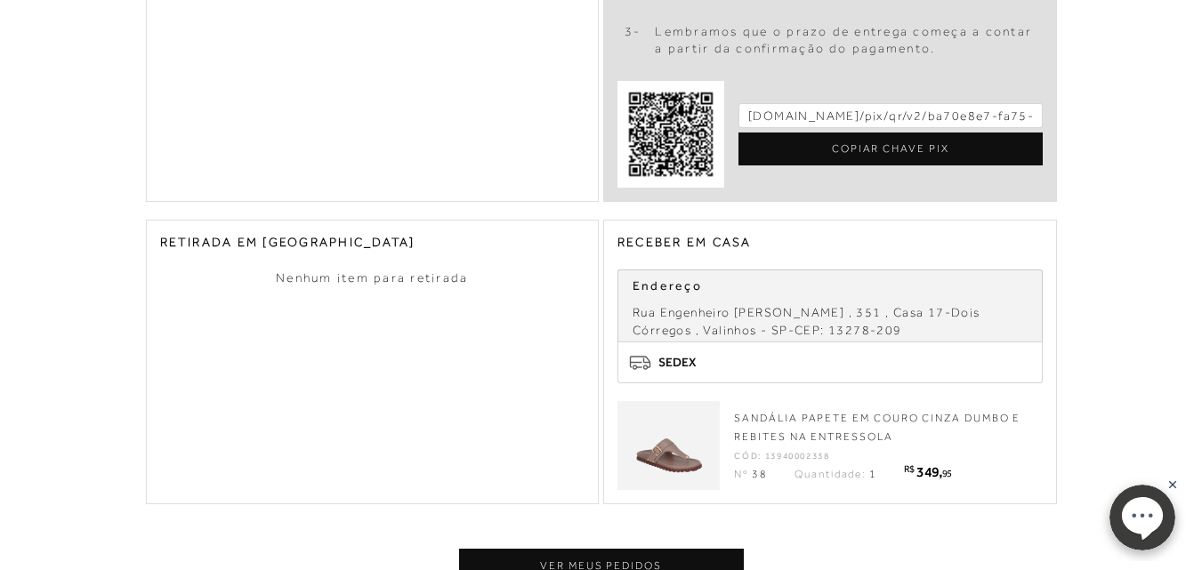
scroll to position [890, 0]
